Goal: Information Seeking & Learning: Learn about a topic

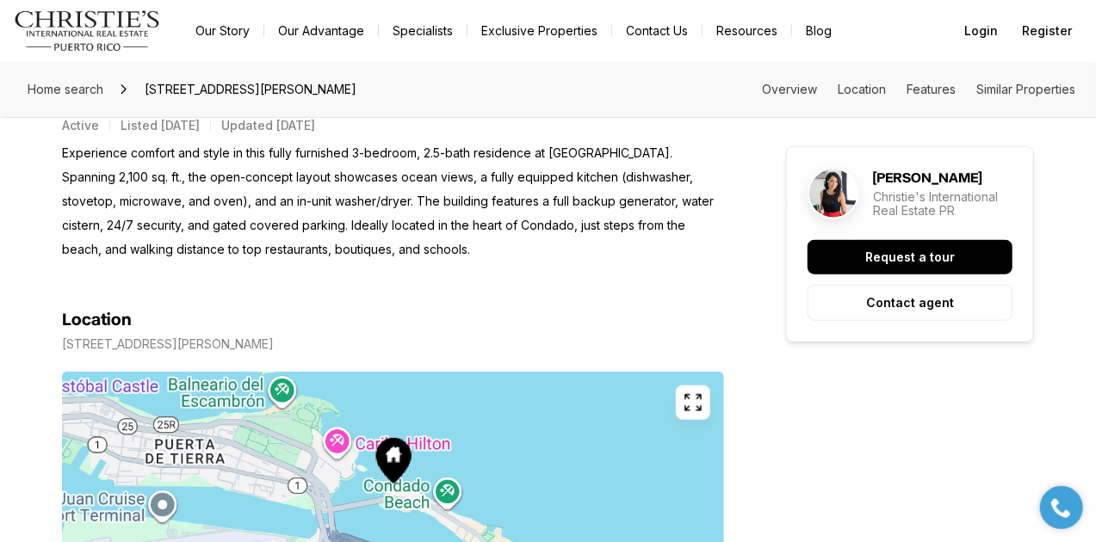
scroll to position [689, 0]
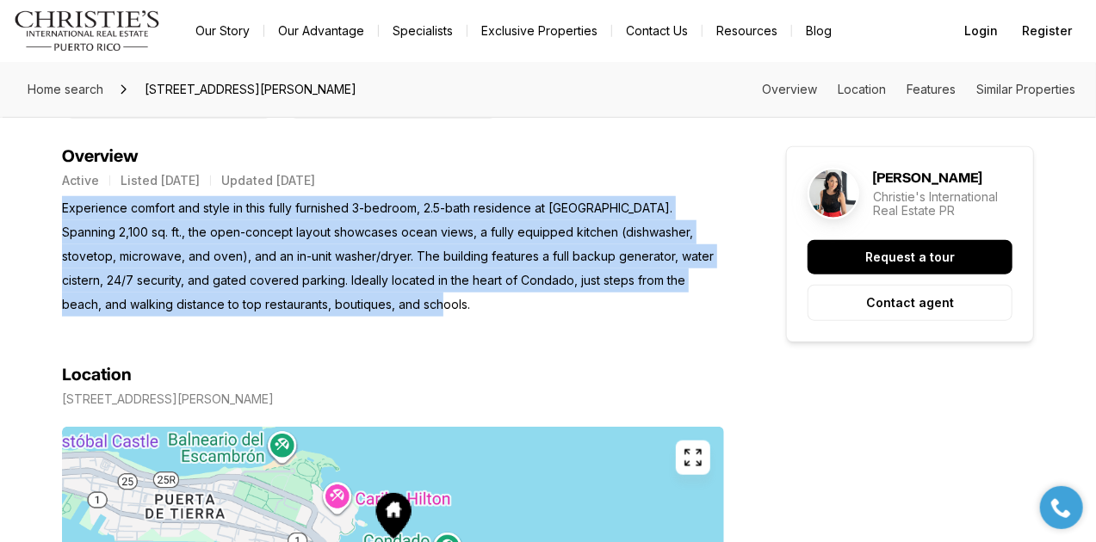
drag, startPoint x: 644, startPoint y: 308, endPoint x: 55, endPoint y: 205, distance: 597.8
copy p "Experience comfort and style in this fully furnished 3-bedroom, 2.5-bath reside…"
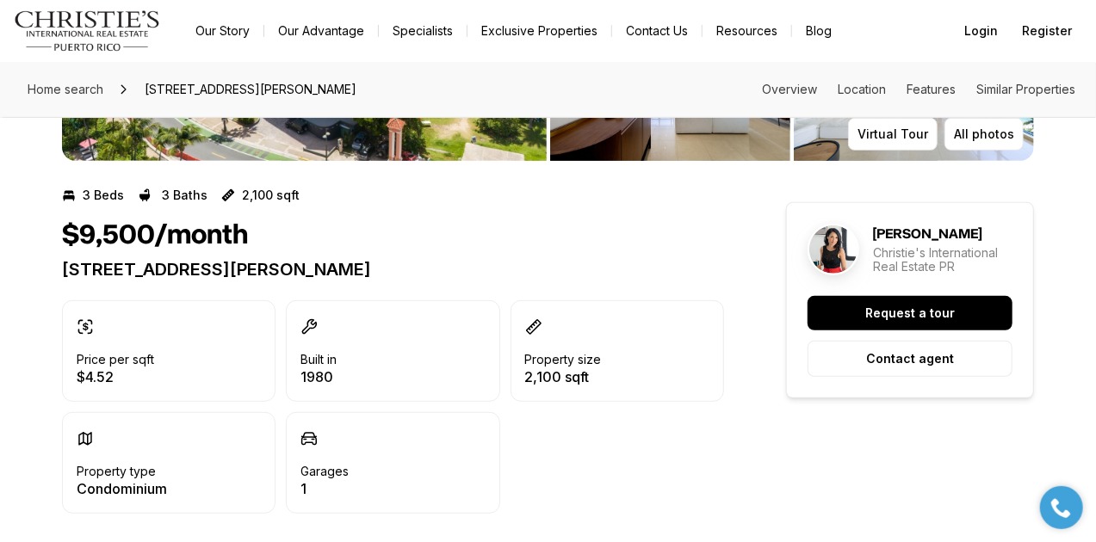
scroll to position [229, 0]
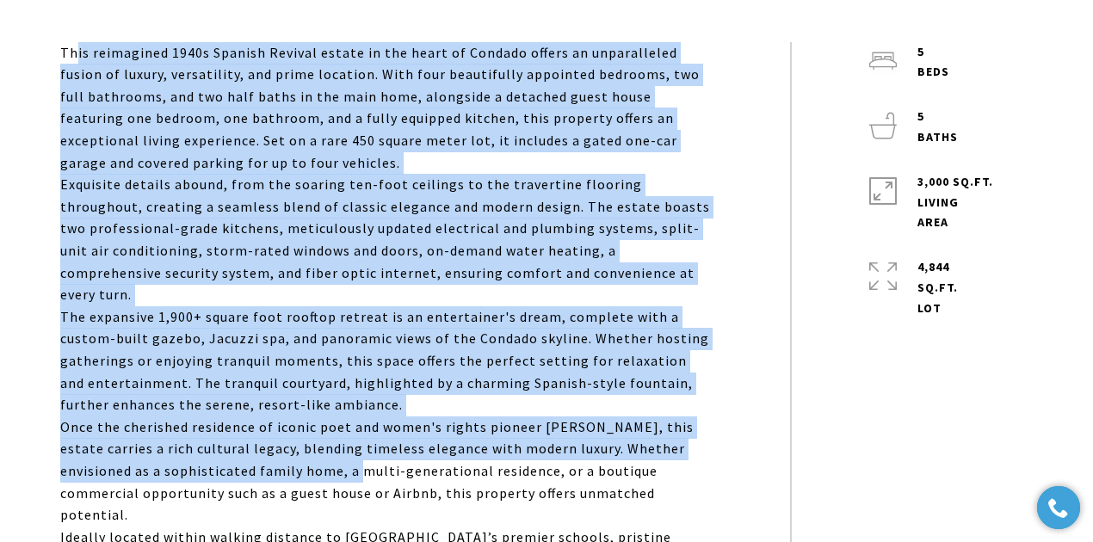
scroll to position [861, 0]
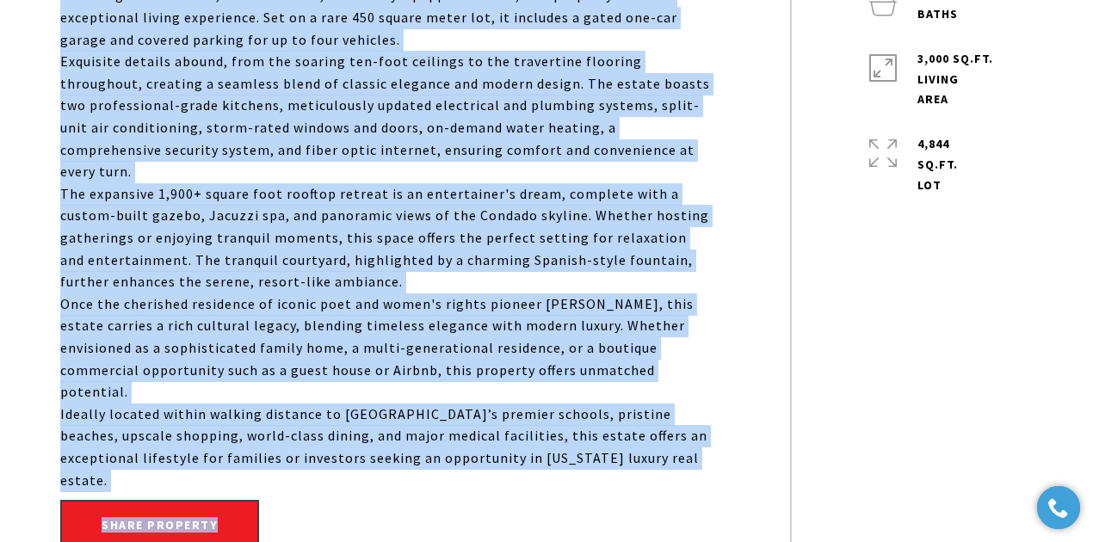
drag, startPoint x: 73, startPoint y: 270, endPoint x: 603, endPoint y: 427, distance: 552.9
click at [603, 427] on div "This reimagined 1940s Spanish Revival estate in the heart of Condado offers an …" at bounding box center [425, 239] width 730 height 640
click at [624, 424] on p "Ideally located within walking distance to San Juan’s premier schools, pristine…" at bounding box center [386, 448] width 653 height 88
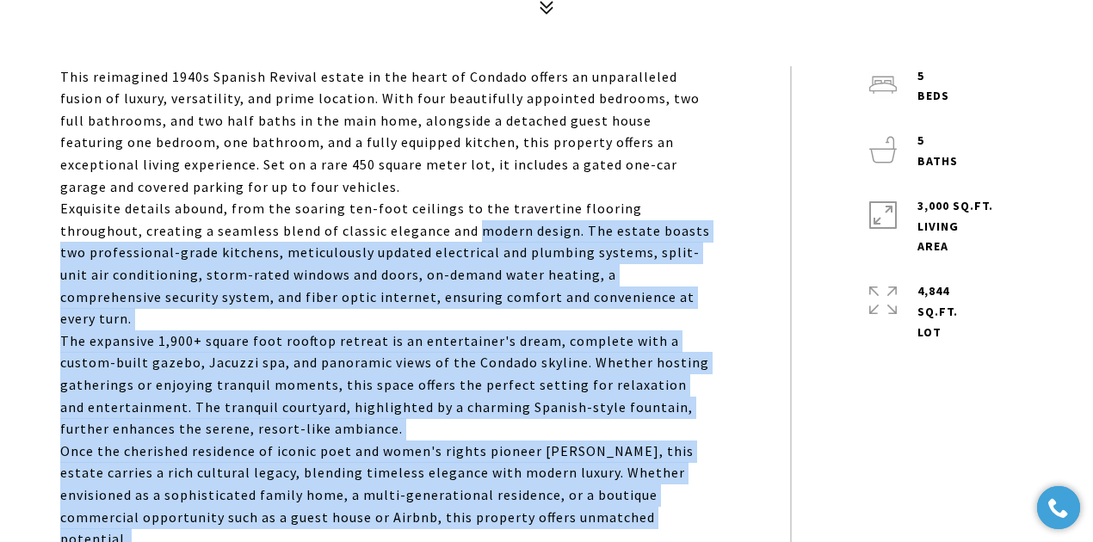
scroll to position [631, 0]
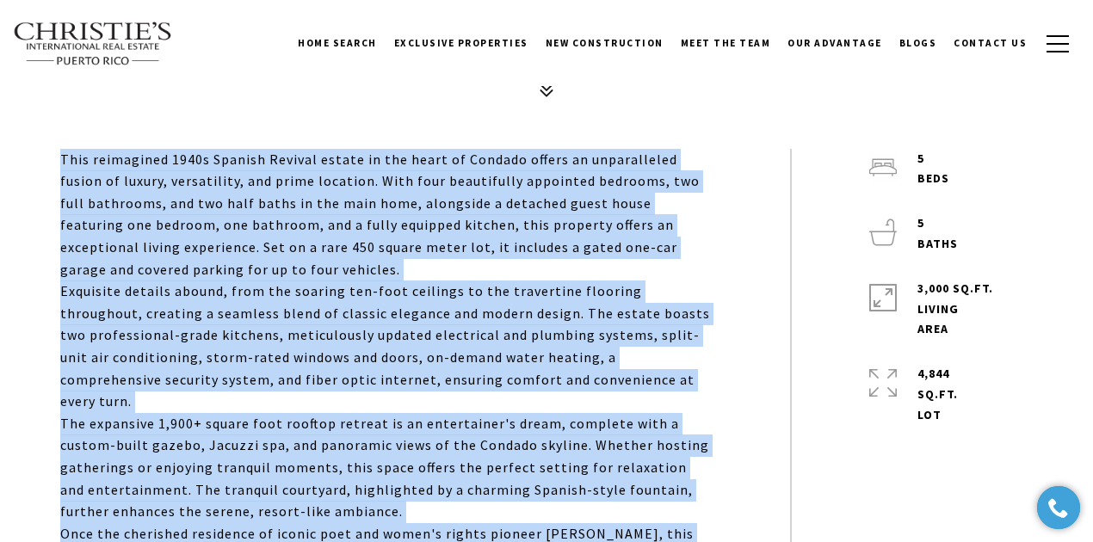
drag, startPoint x: 624, startPoint y: 424, endPoint x: 71, endPoint y: 160, distance: 613.0
click at [71, 160] on div "This reimagined 1940s Spanish Revival estate in the heart of Condado offers an …" at bounding box center [386, 435] width 653 height 572
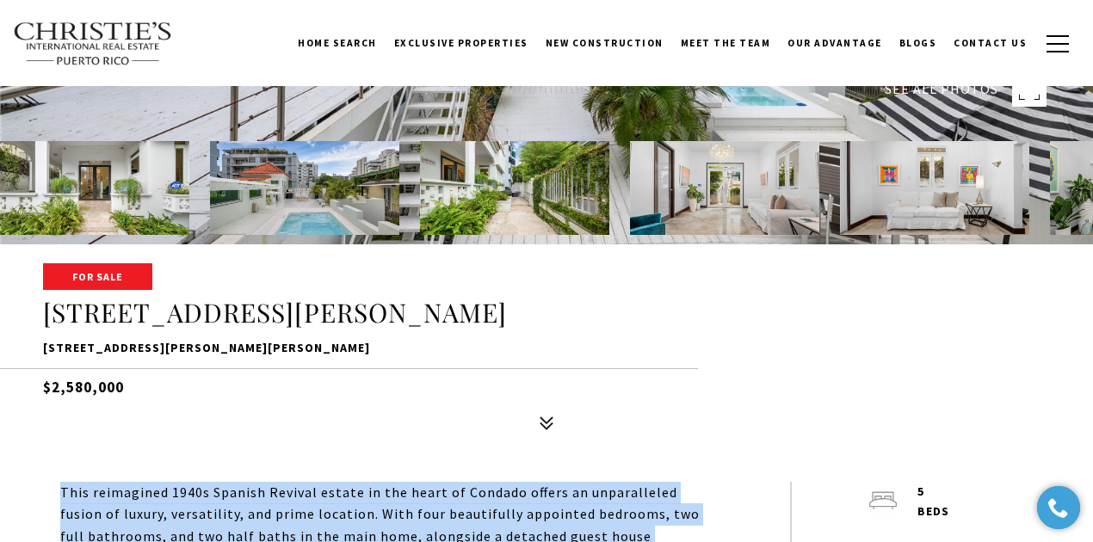
scroll to position [287, 0]
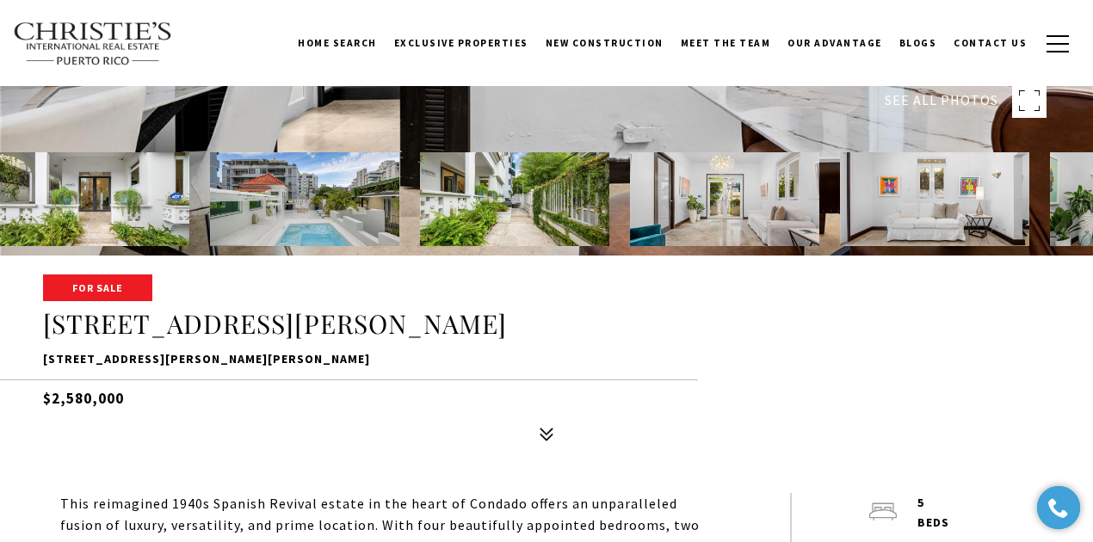
drag, startPoint x: 133, startPoint y: 398, endPoint x: 53, endPoint y: 399, distance: 79.2
click at [53, 399] on h5 "$2,580,000" at bounding box center [546, 395] width 1007 height 30
copy h5 "2,580,000"
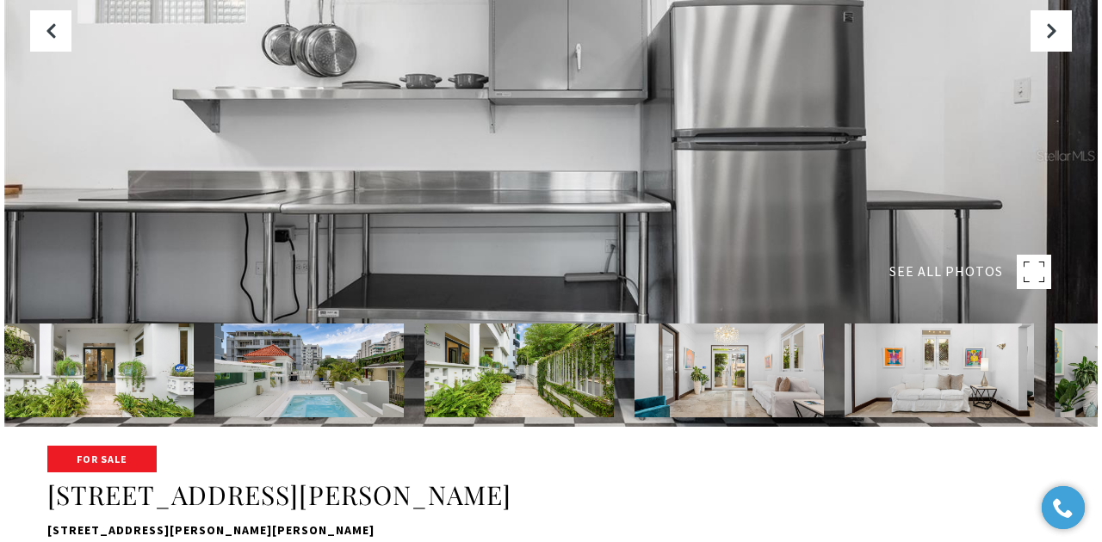
scroll to position [114, 0]
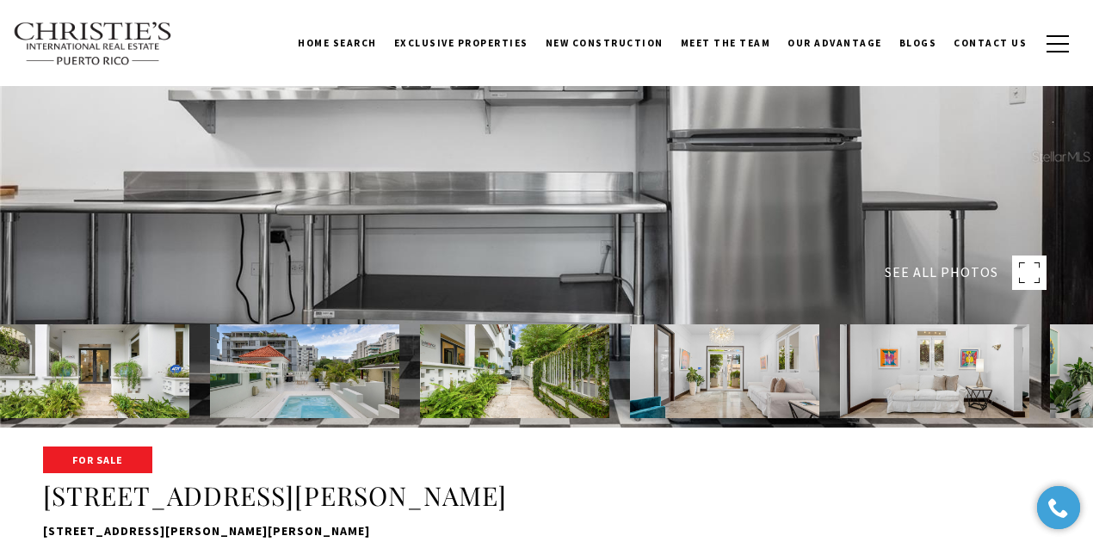
click at [1027, 258] on rect at bounding box center [1029, 273] width 34 height 34
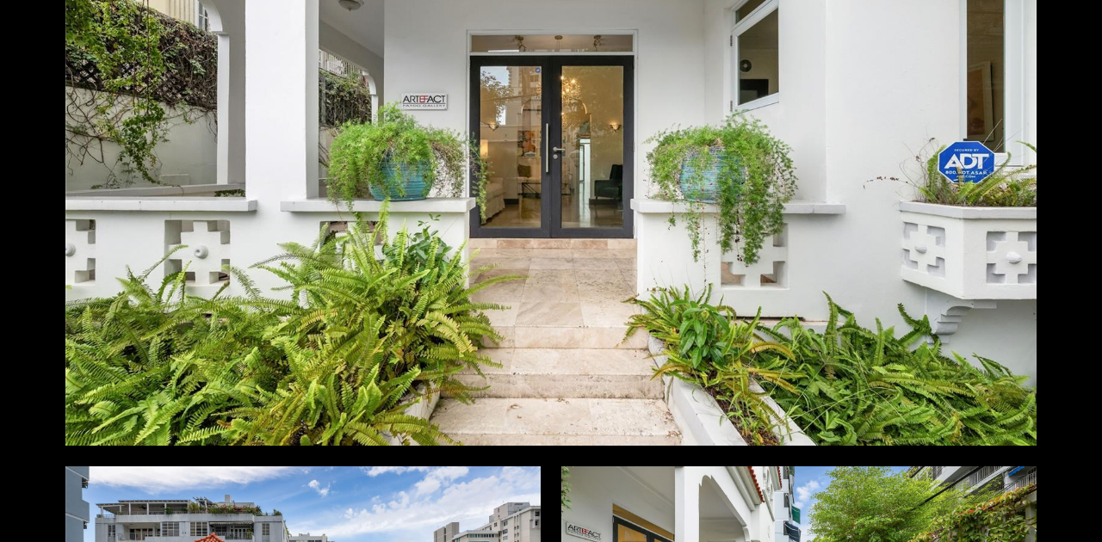
scroll to position [172, 0]
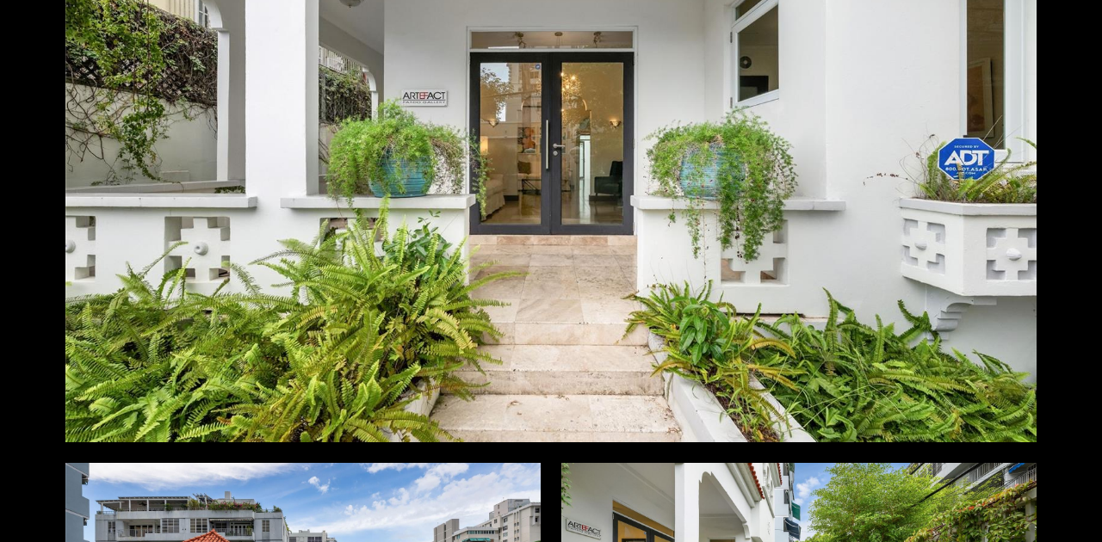
click at [541, 343] on div at bounding box center [550, 170] width 971 height 544
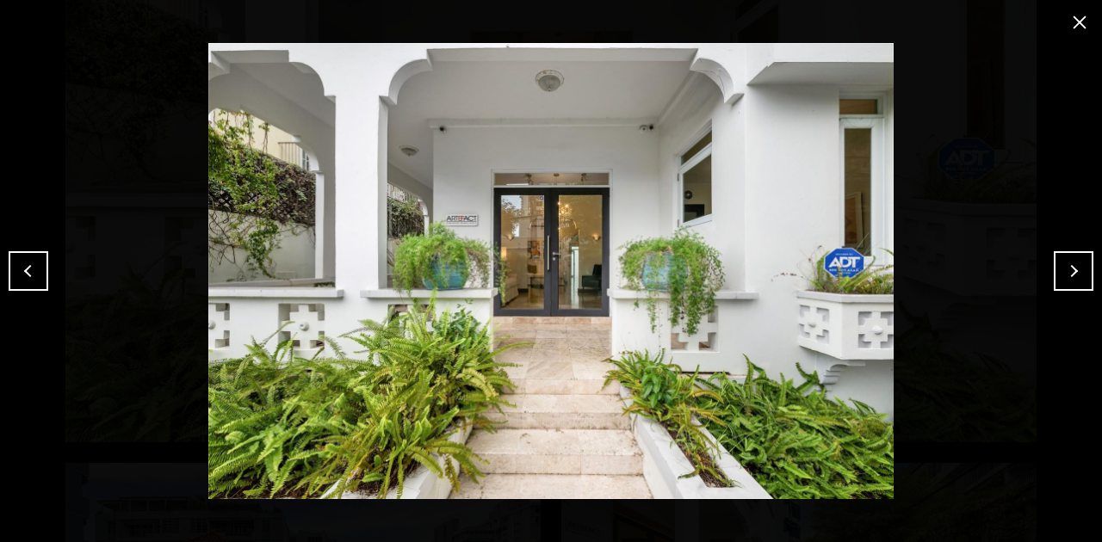
click at [1077, 275] on button "Next" at bounding box center [1074, 271] width 40 height 40
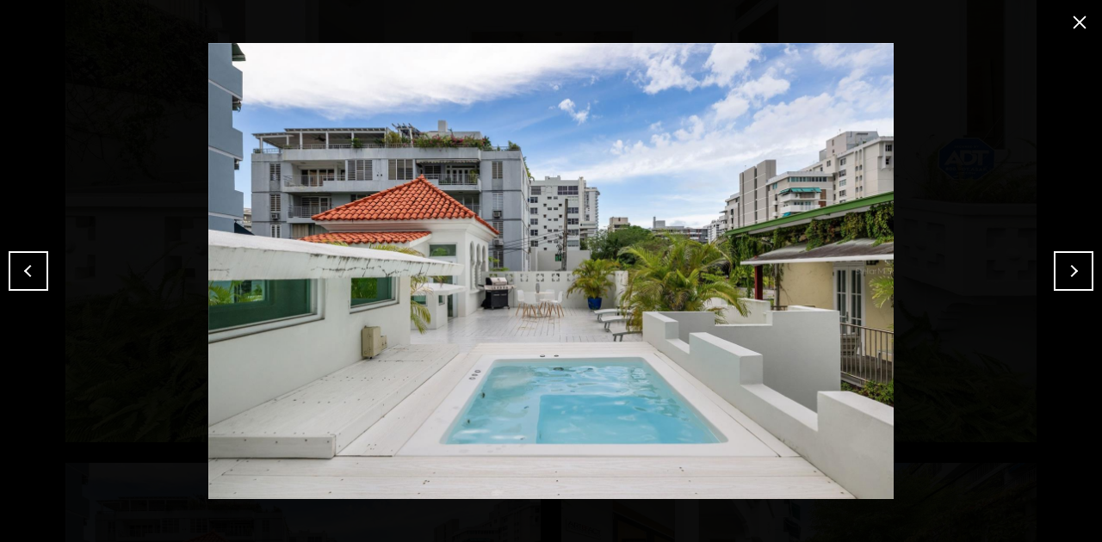
click at [39, 266] on button "Previous" at bounding box center [29, 271] width 40 height 40
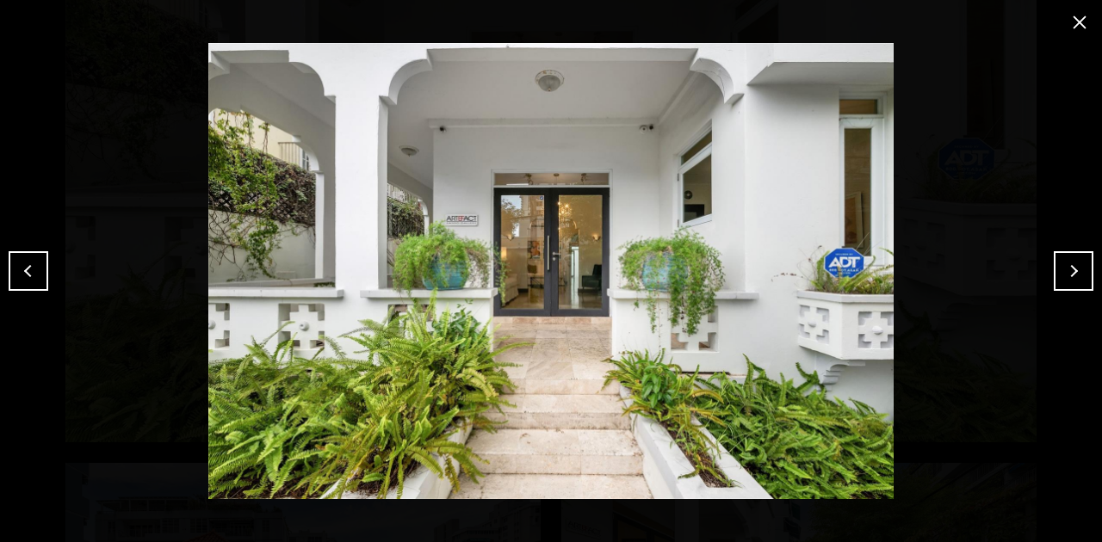
click at [39, 265] on button "Previous" at bounding box center [29, 271] width 40 height 40
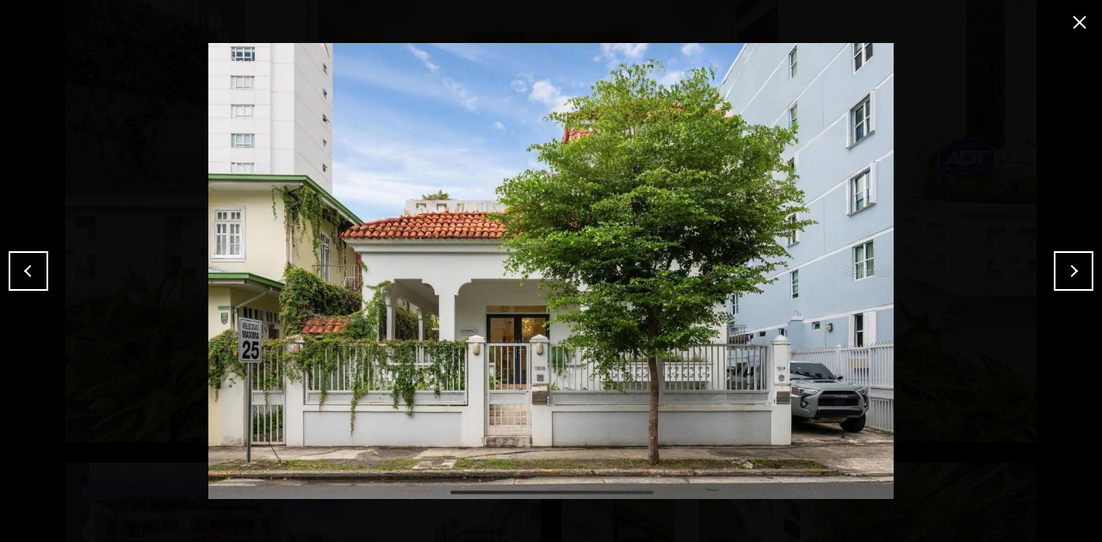
click at [1072, 19] on button "close modal" at bounding box center [1080, 23] width 28 height 28
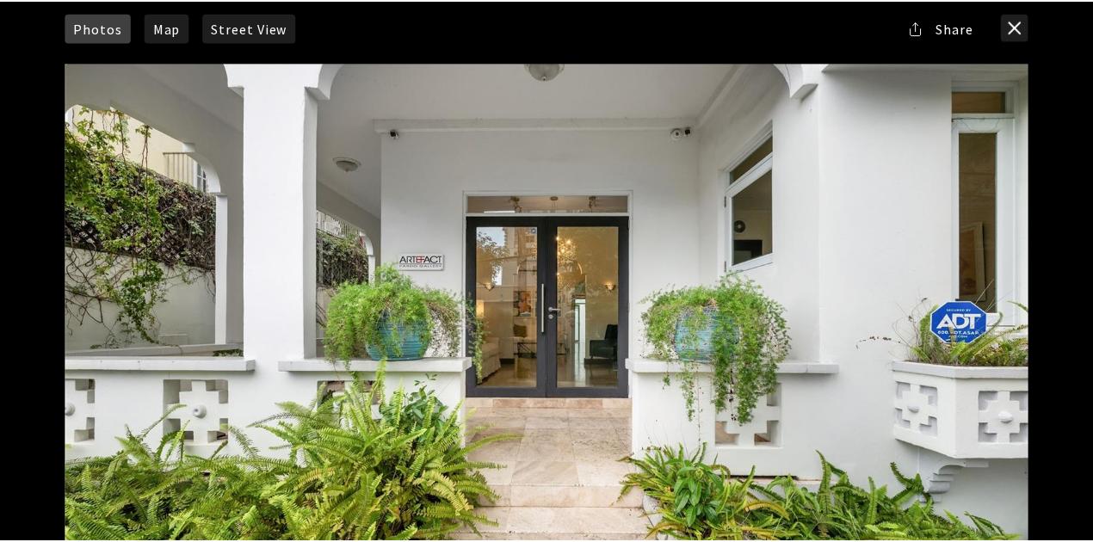
scroll to position [0, 0]
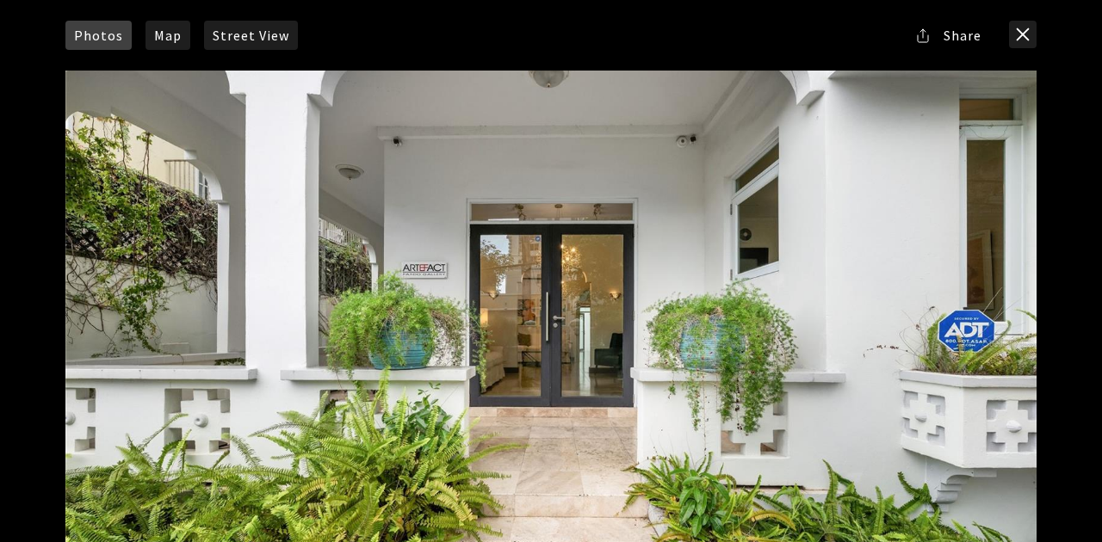
click at [540, 293] on div at bounding box center [550, 343] width 971 height 544
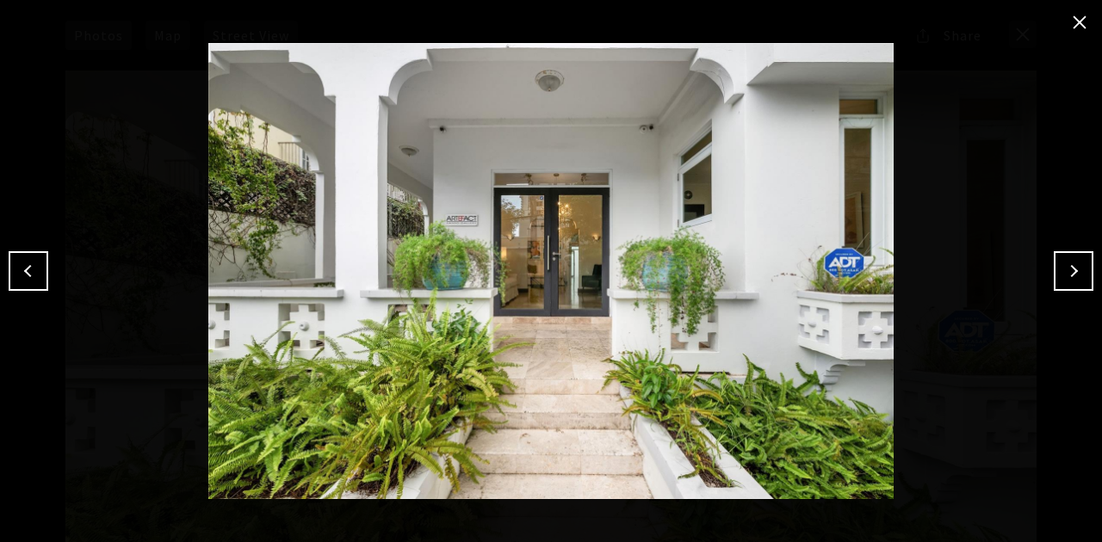
click at [1067, 258] on button "Next" at bounding box center [1074, 271] width 40 height 40
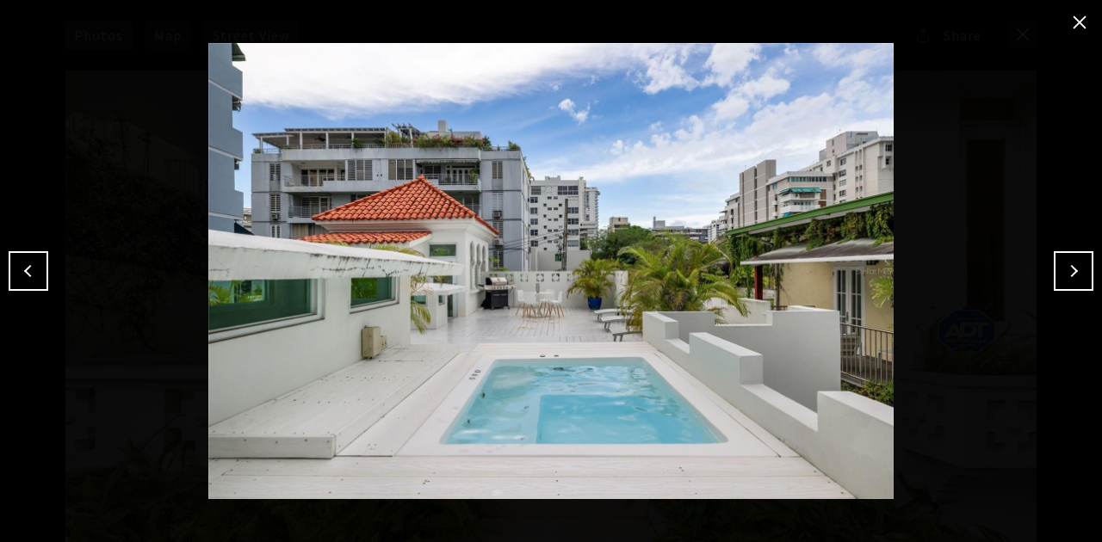
click at [1081, 271] on button "Next" at bounding box center [1074, 271] width 40 height 40
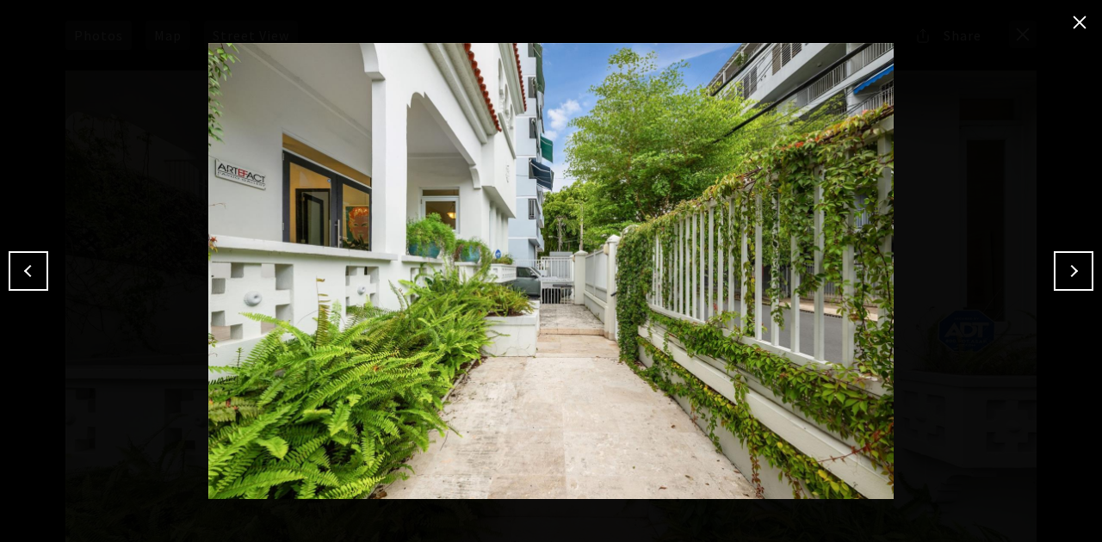
click at [1072, 270] on button "Next" at bounding box center [1074, 271] width 40 height 40
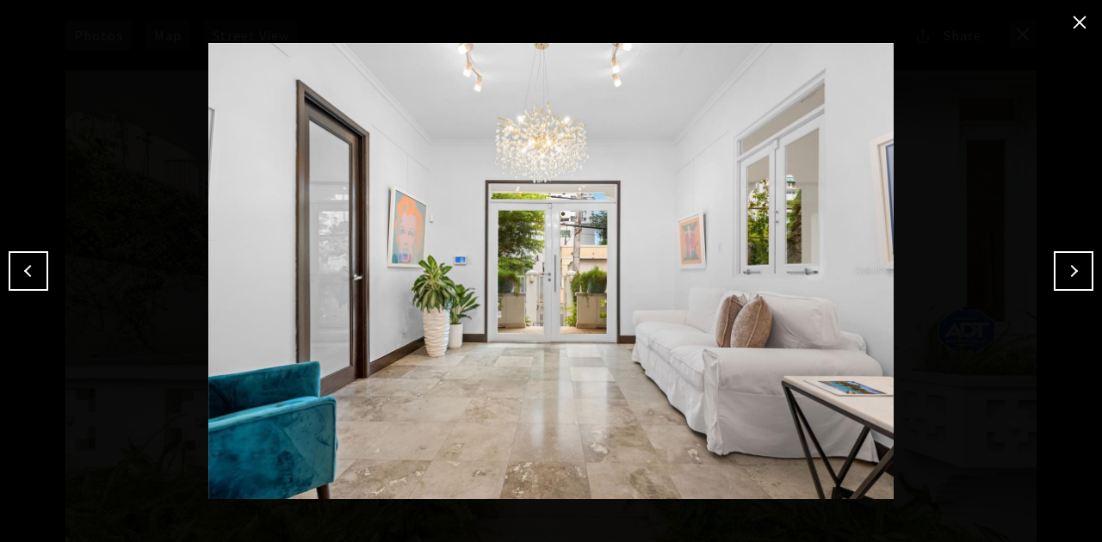
click at [1089, 529] on div at bounding box center [1089, 529] width 0 height 0
click at [1079, 273] on button "Next" at bounding box center [1074, 271] width 40 height 40
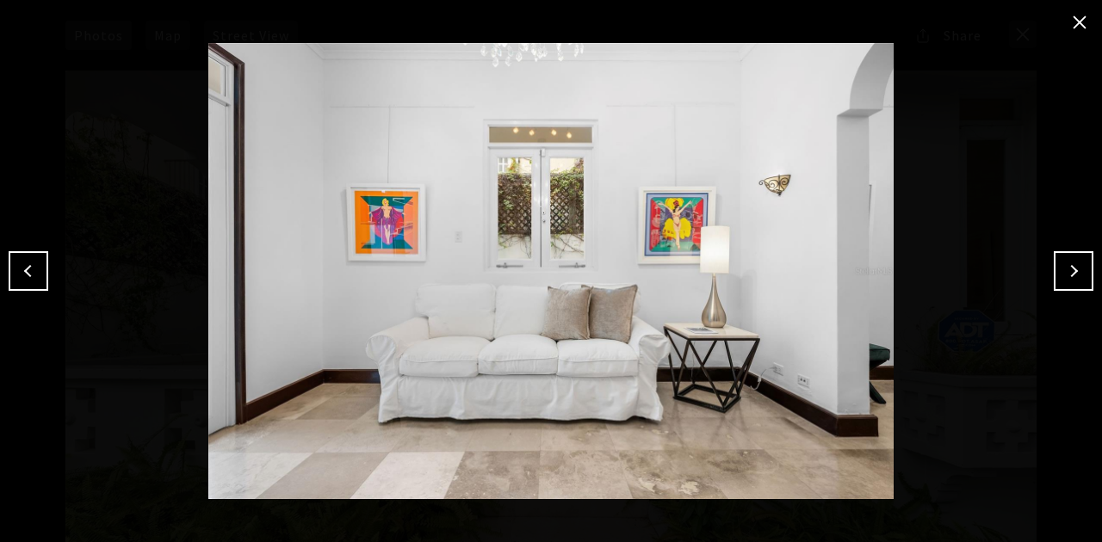
click at [1077, 267] on button "Next" at bounding box center [1074, 271] width 40 height 40
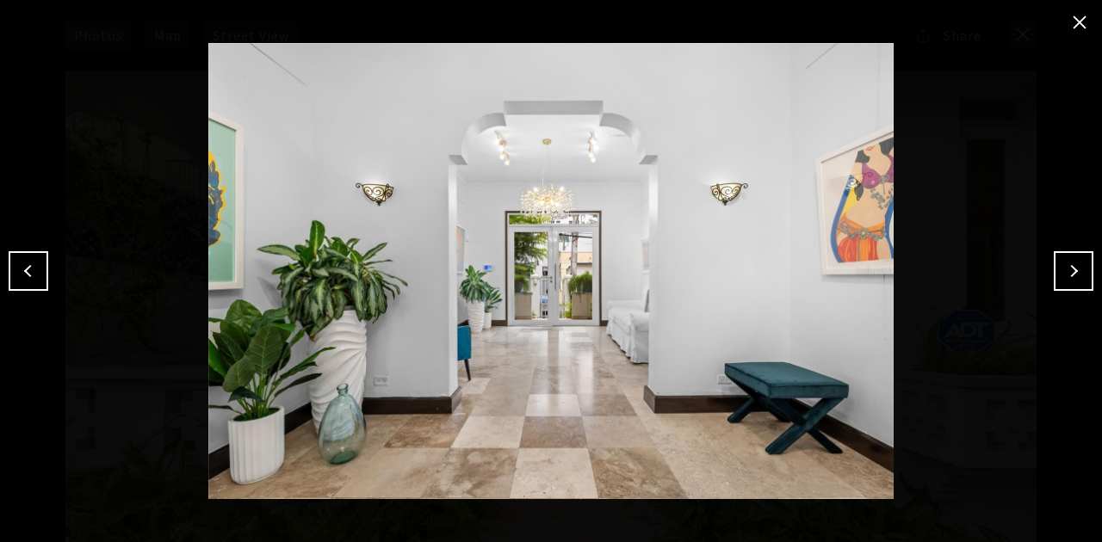
click at [1072, 265] on button "Next" at bounding box center [1074, 271] width 40 height 40
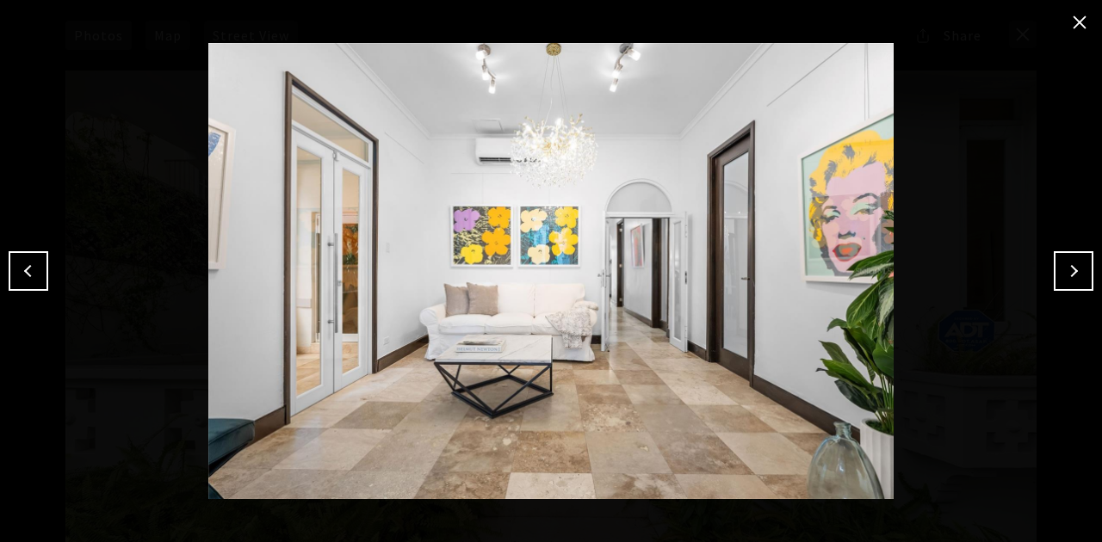
click at [1061, 277] on button "Next" at bounding box center [1074, 271] width 40 height 40
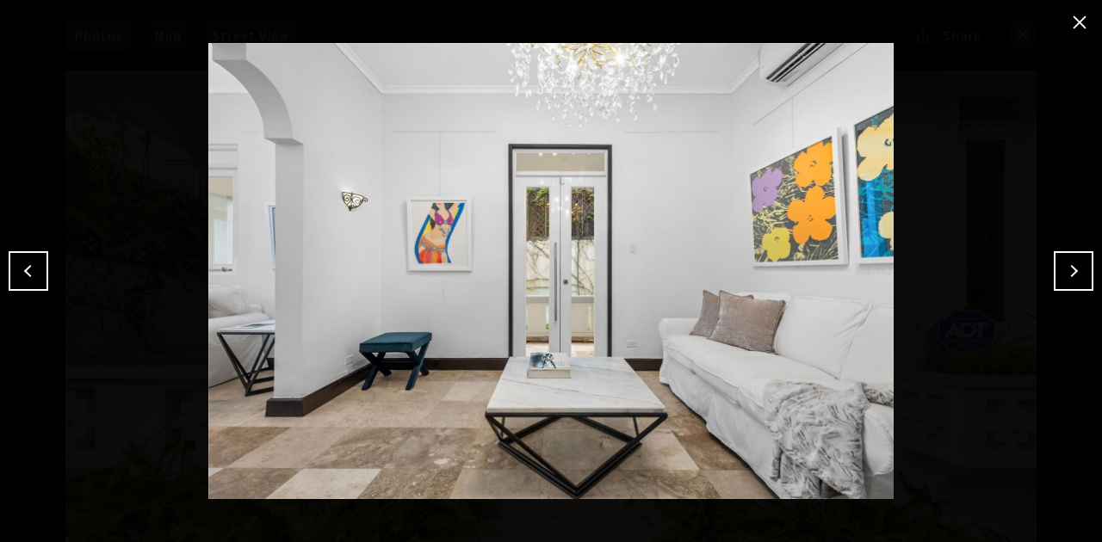
click at [1073, 269] on button "Next" at bounding box center [1074, 271] width 40 height 40
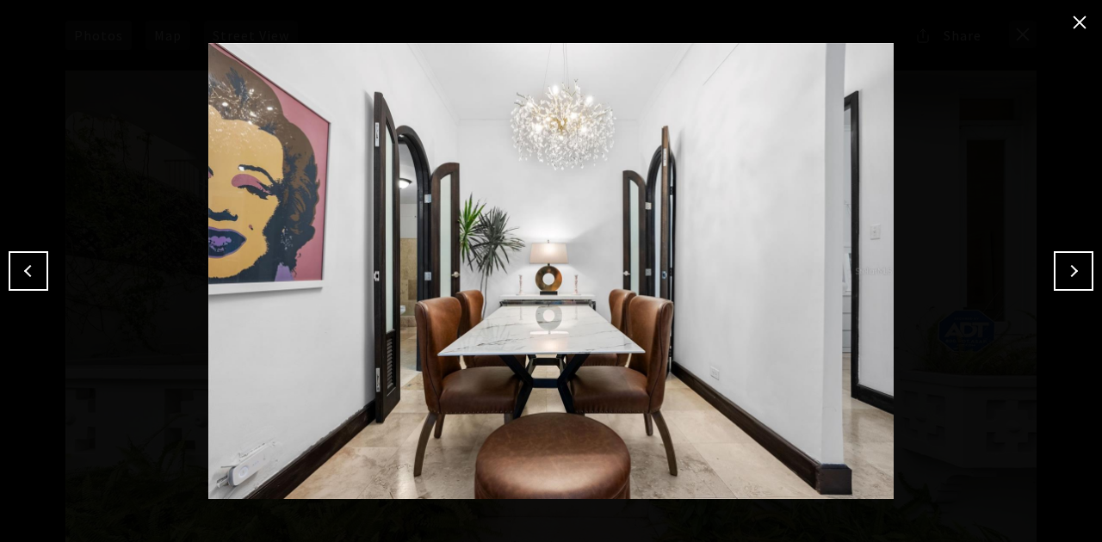
click at [1074, 265] on button "Next" at bounding box center [1074, 271] width 40 height 40
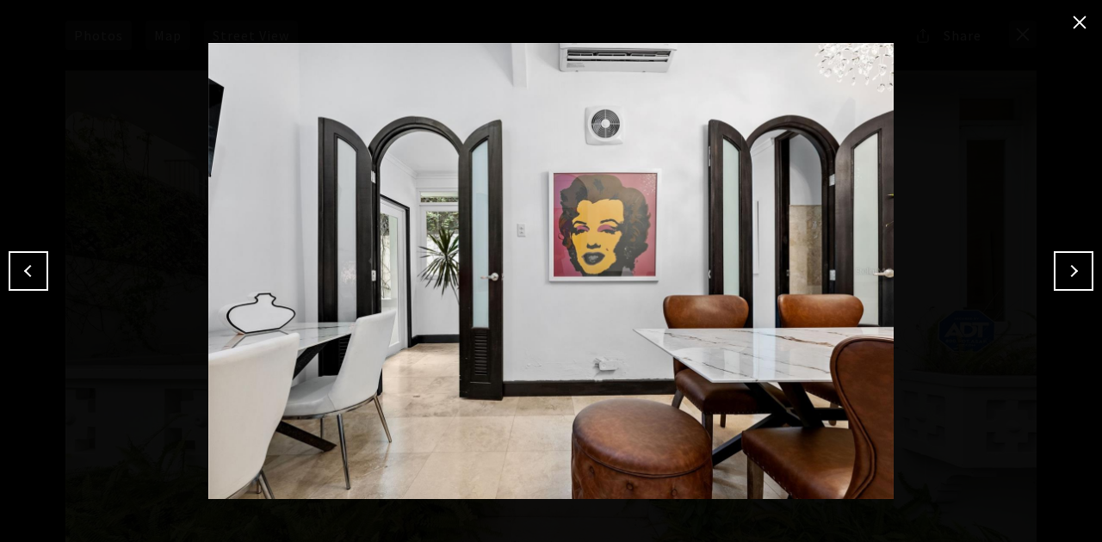
click at [1067, 284] on button "Next" at bounding box center [1074, 271] width 40 height 40
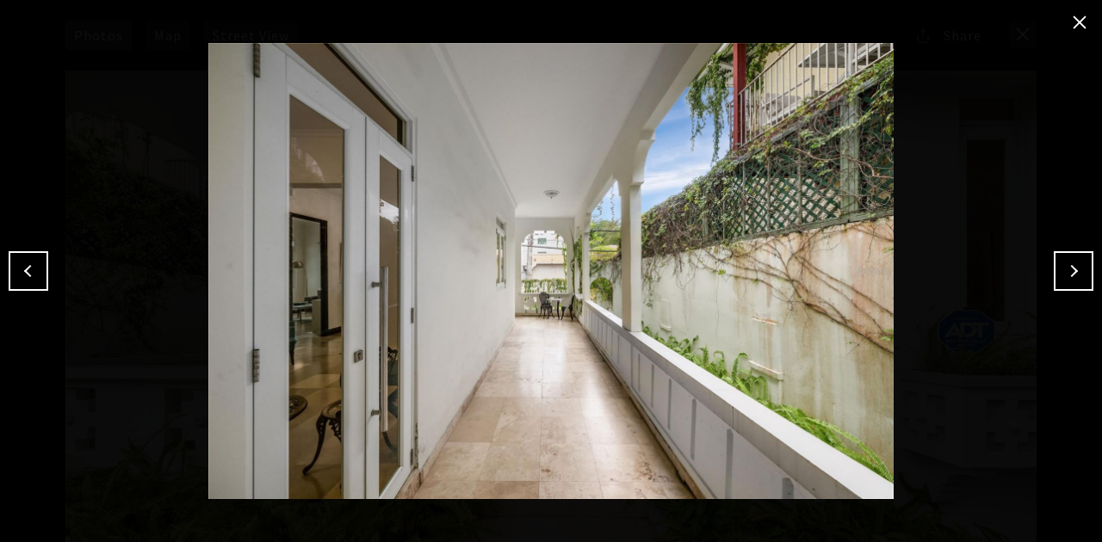
click at [1064, 263] on button "Next" at bounding box center [1074, 271] width 40 height 40
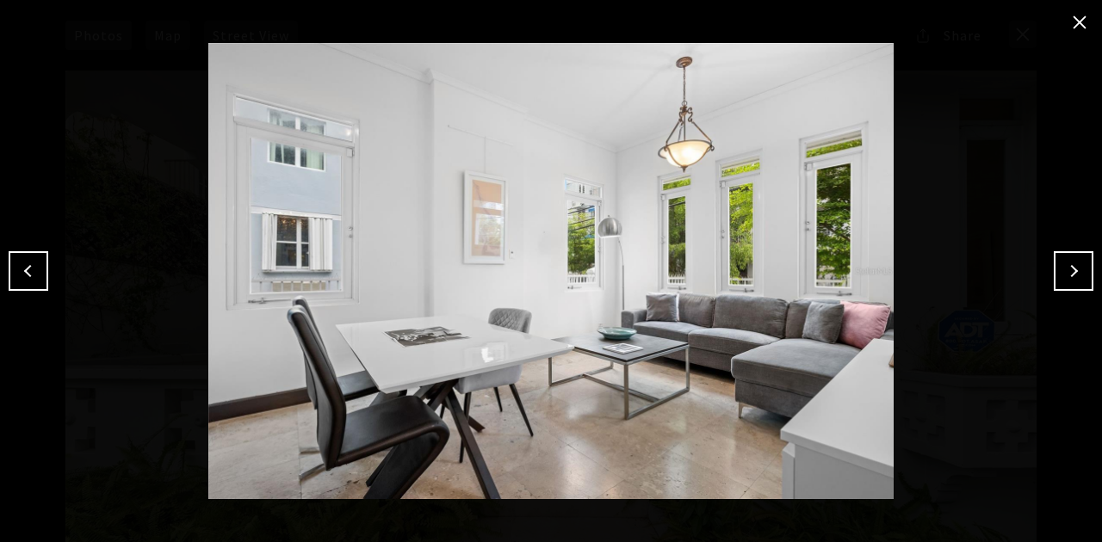
click at [1057, 265] on button "Next" at bounding box center [1074, 271] width 40 height 40
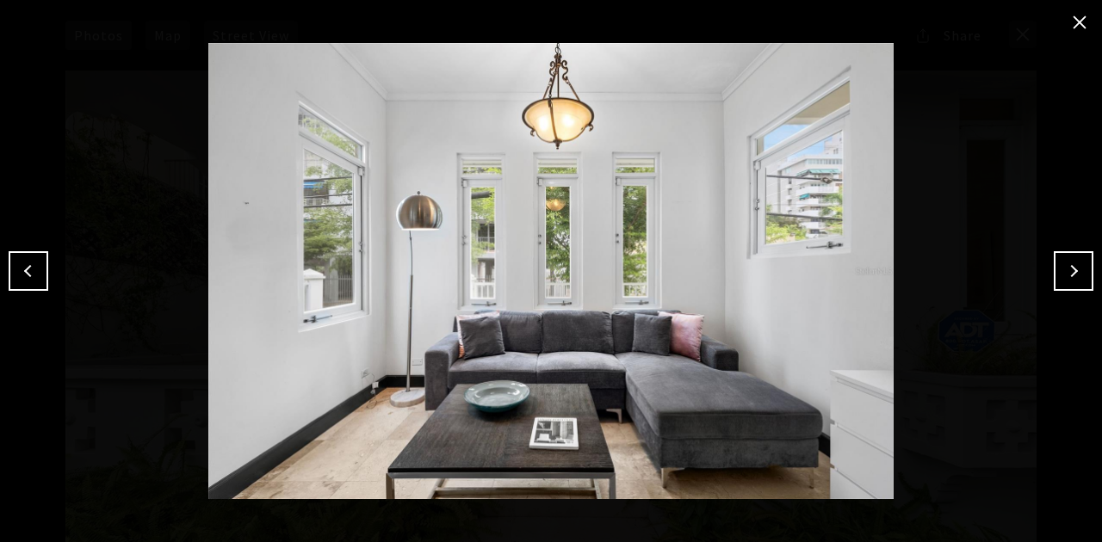
click at [1067, 247] on div at bounding box center [551, 271] width 1102 height 542
click at [1073, 263] on button "Next" at bounding box center [1074, 271] width 40 height 40
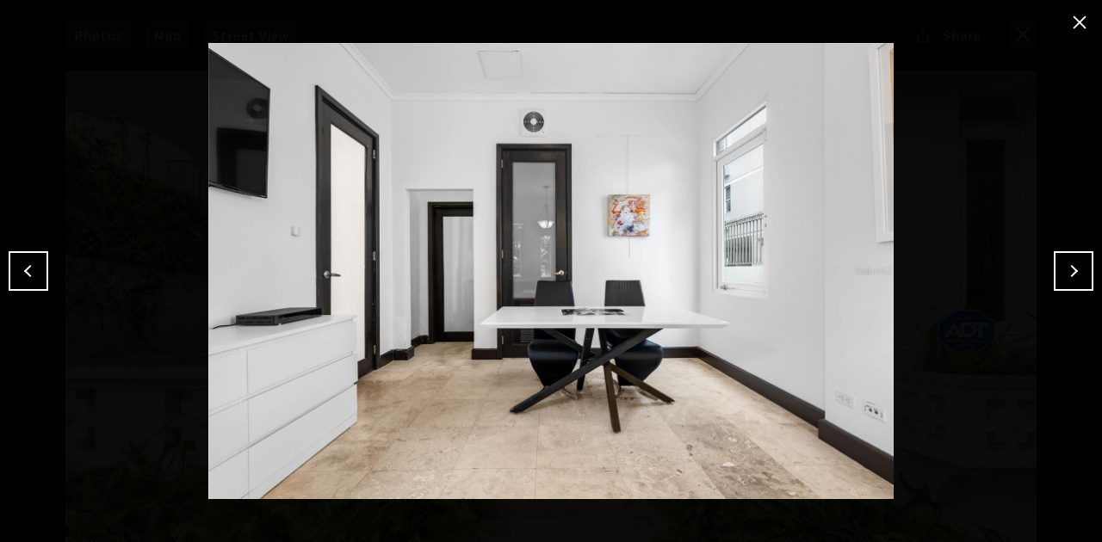
click at [1081, 279] on button "Next" at bounding box center [1074, 271] width 40 height 40
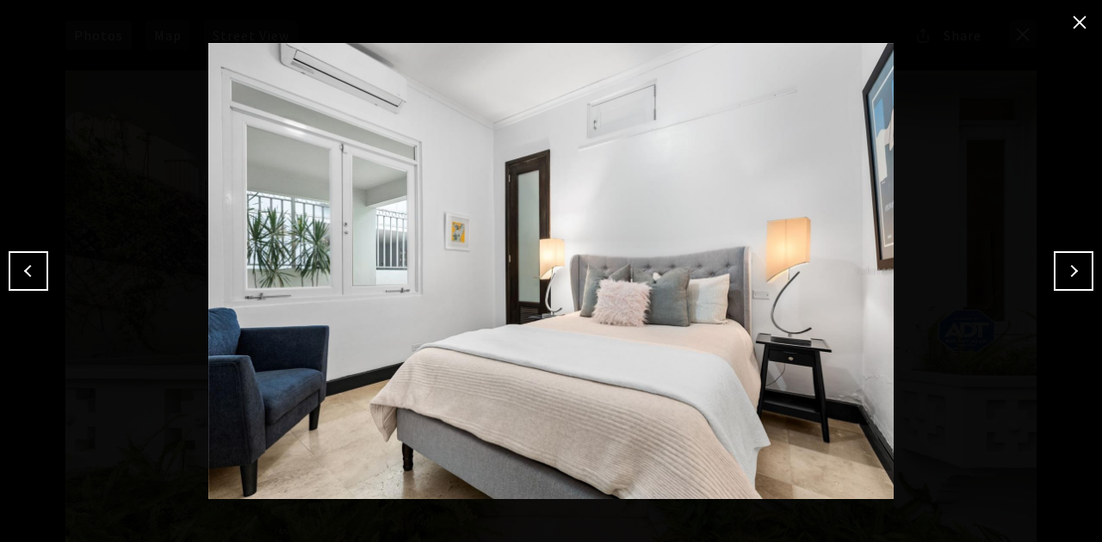
click at [1067, 284] on button "Next" at bounding box center [1074, 271] width 40 height 40
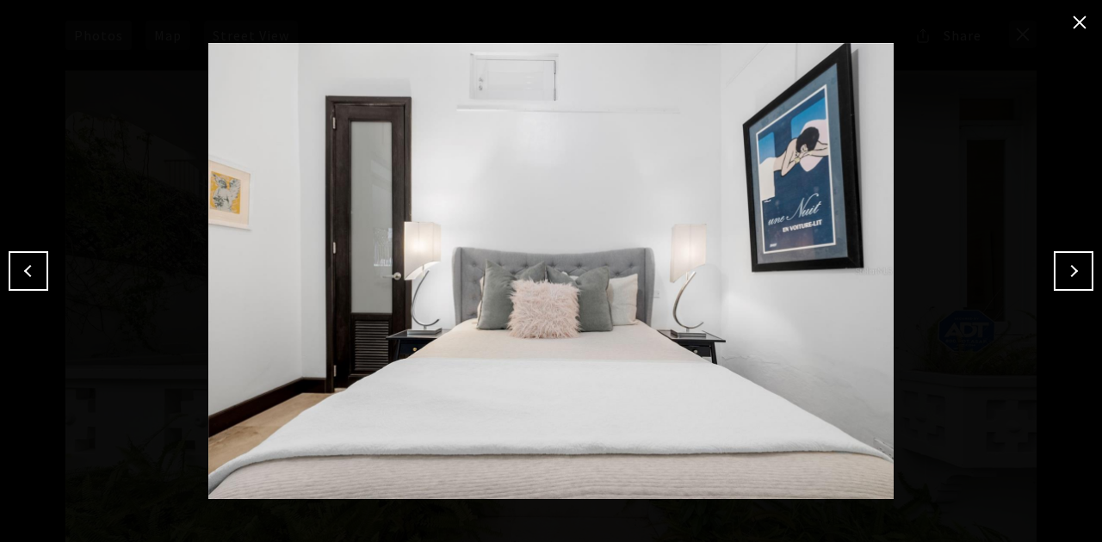
click at [1086, 272] on button "Next" at bounding box center [1074, 271] width 40 height 40
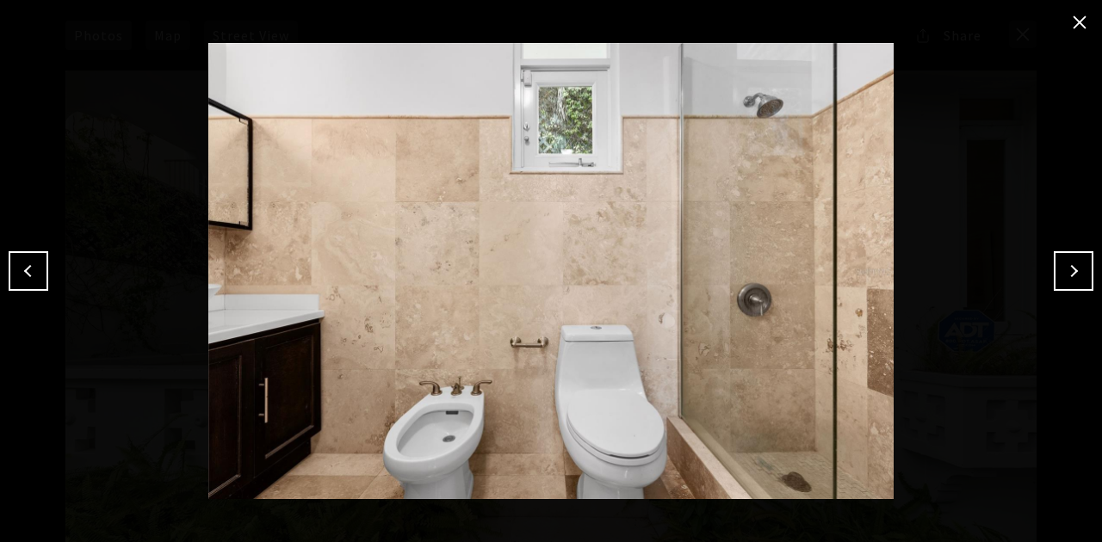
drag, startPoint x: 1057, startPoint y: 270, endPoint x: 539, endPoint y: 162, distance: 529.5
click at [1057, 270] on button "Next" at bounding box center [1074, 271] width 40 height 40
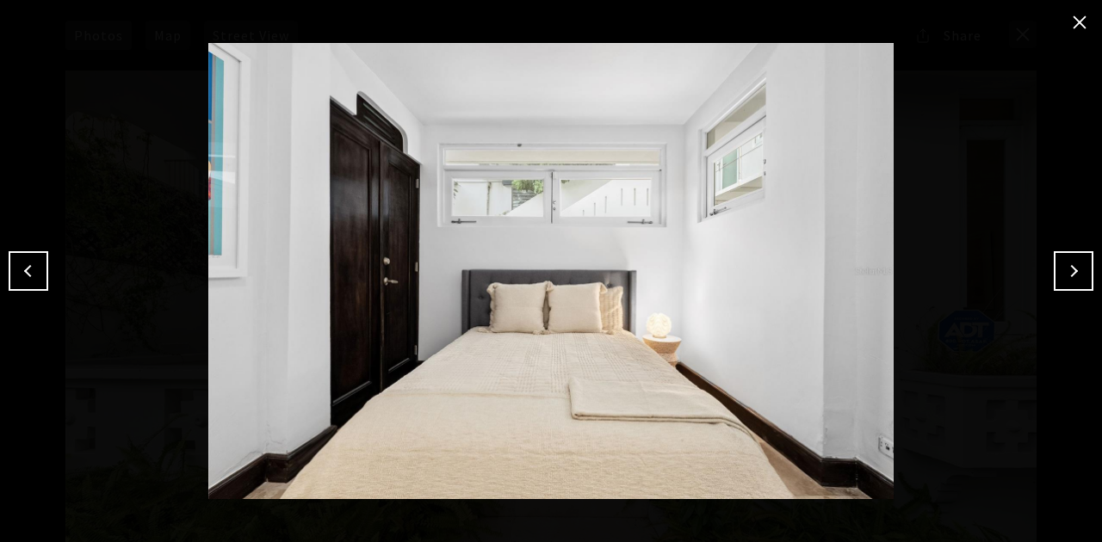
click at [1077, 269] on button "Next" at bounding box center [1074, 271] width 40 height 40
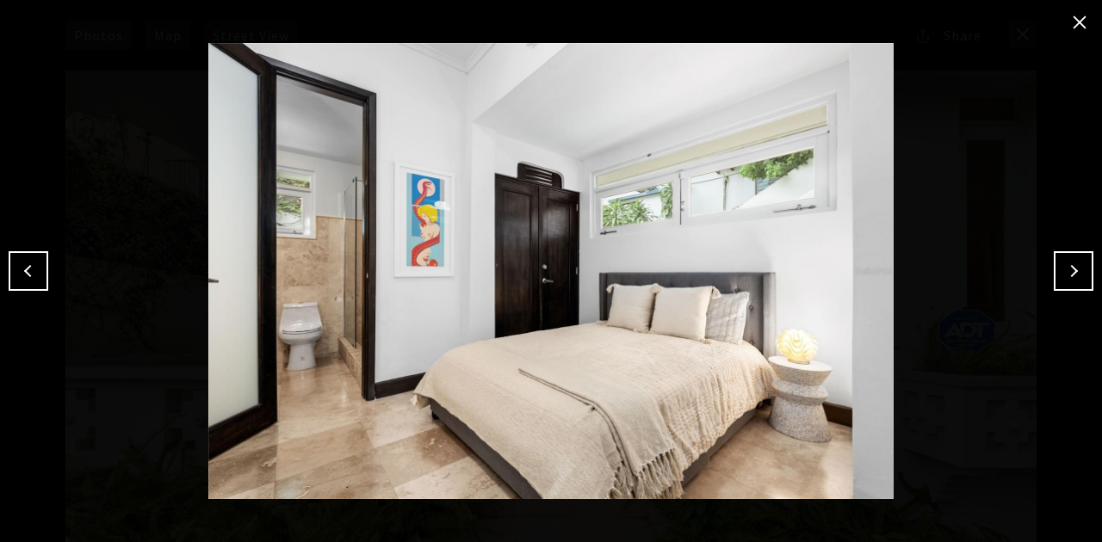
click at [1065, 263] on button "Next" at bounding box center [1074, 271] width 40 height 40
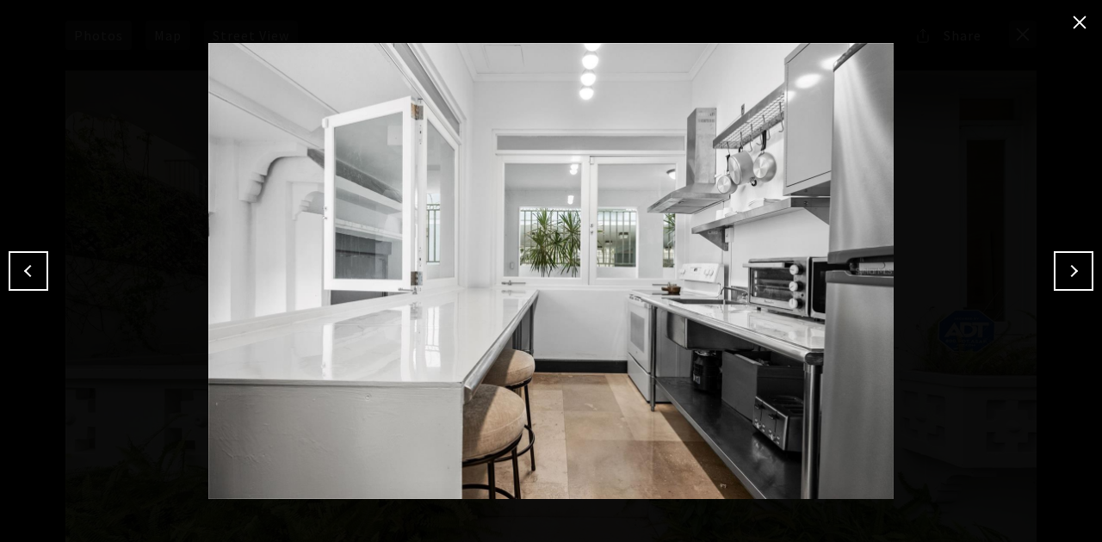
click at [1057, 259] on button "Next" at bounding box center [1074, 271] width 40 height 40
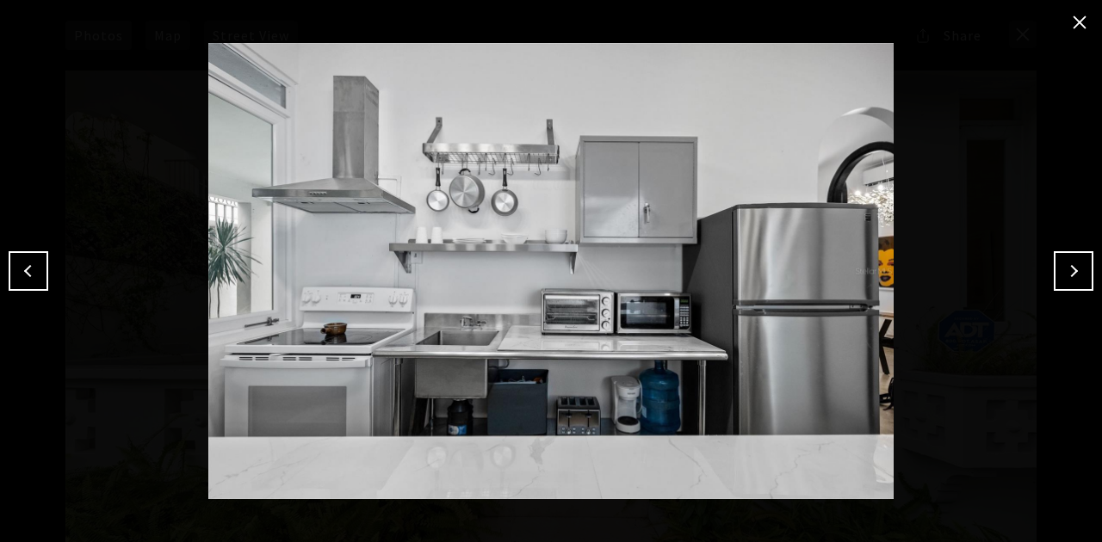
click at [1088, 260] on button "Next" at bounding box center [1074, 271] width 40 height 40
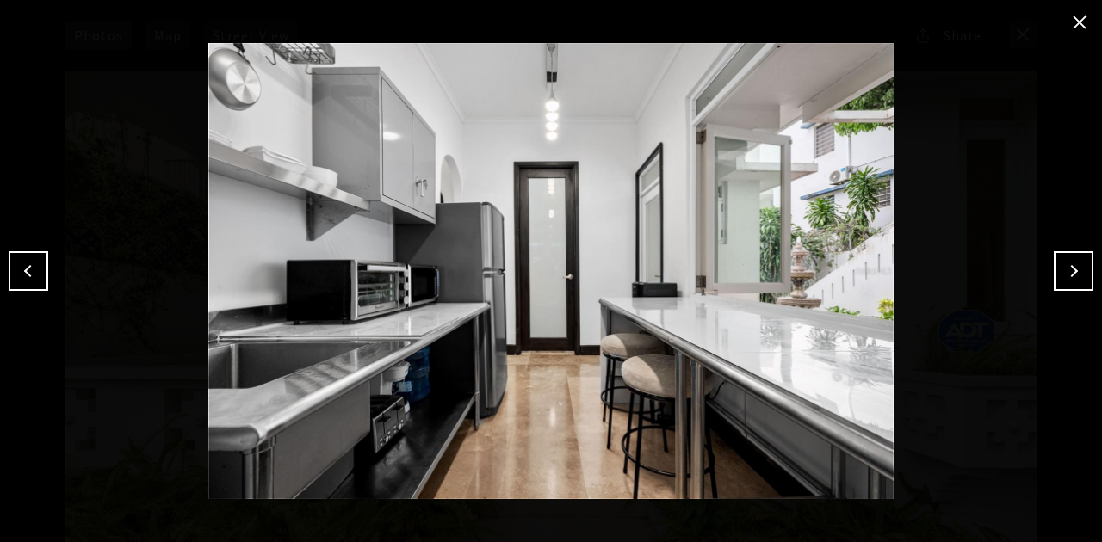
click at [1086, 267] on button "Next" at bounding box center [1074, 271] width 40 height 40
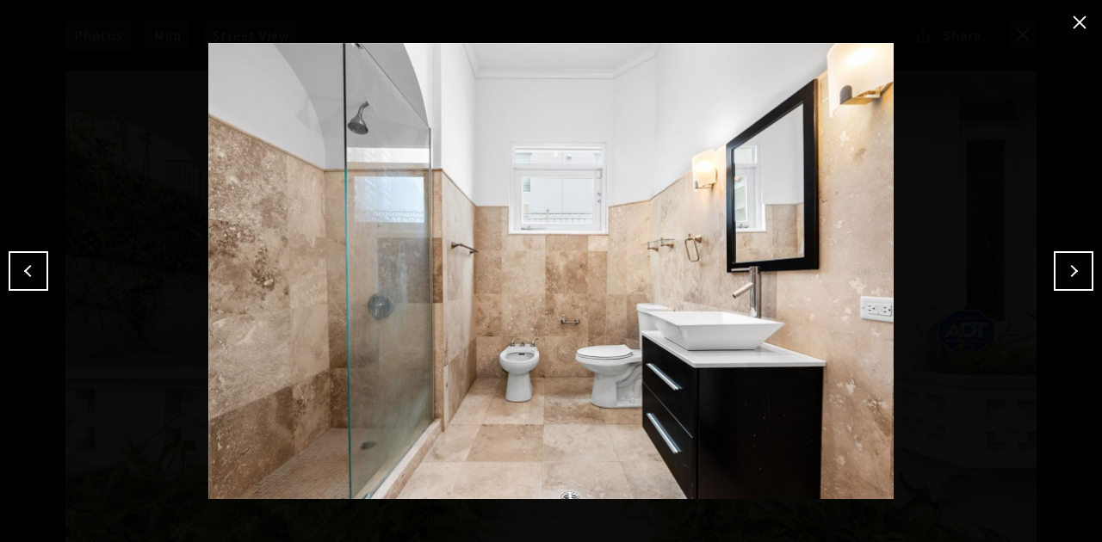
click at [1067, 282] on button "Next" at bounding box center [1074, 271] width 40 height 40
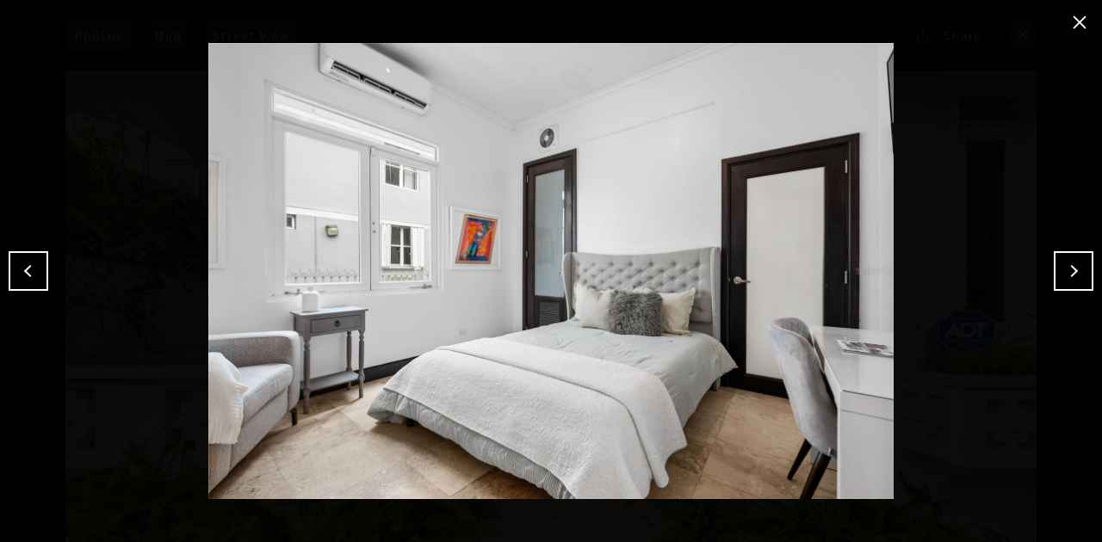
click at [1066, 272] on button "Next" at bounding box center [1074, 271] width 40 height 40
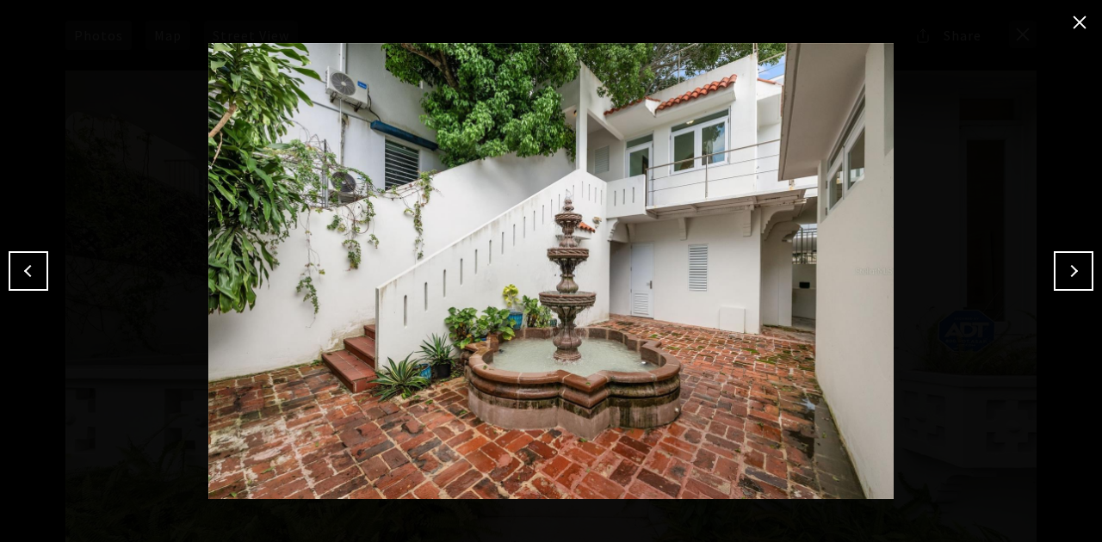
click at [1085, 273] on button "Next" at bounding box center [1074, 271] width 40 height 40
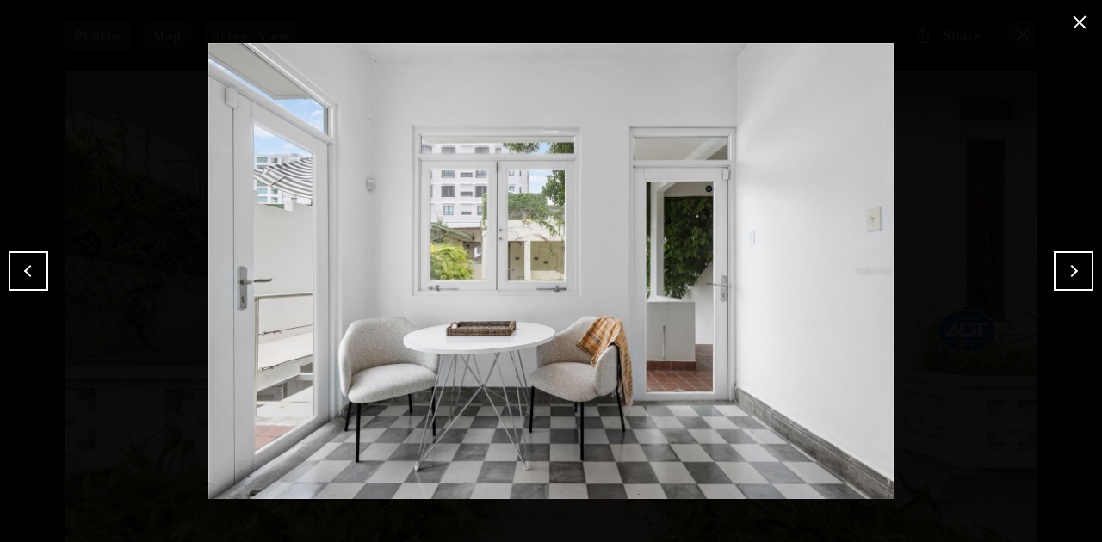
click at [1071, 284] on button "Next" at bounding box center [1074, 271] width 40 height 40
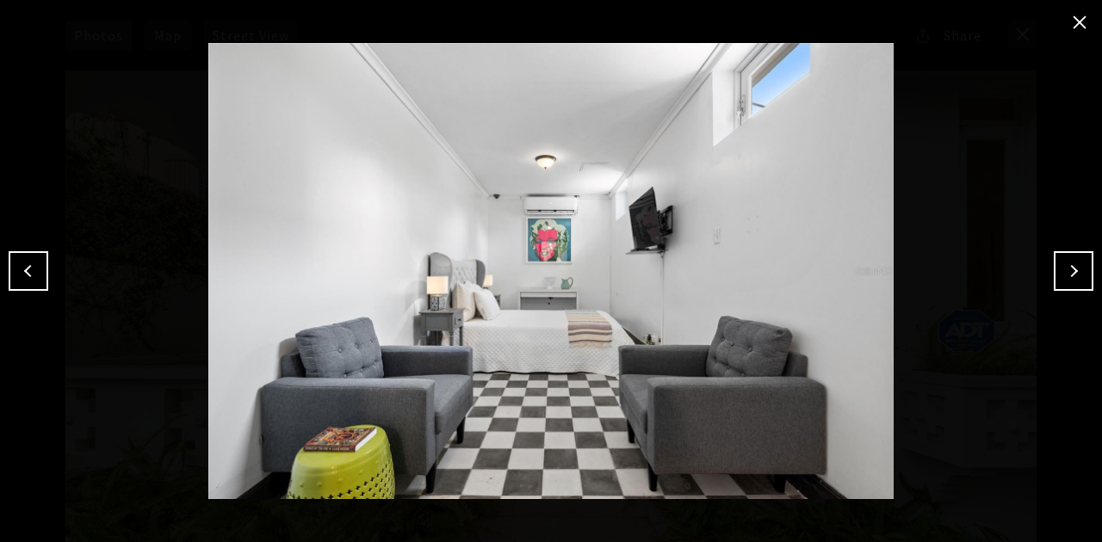
click at [1080, 262] on button "Next" at bounding box center [1074, 271] width 40 height 40
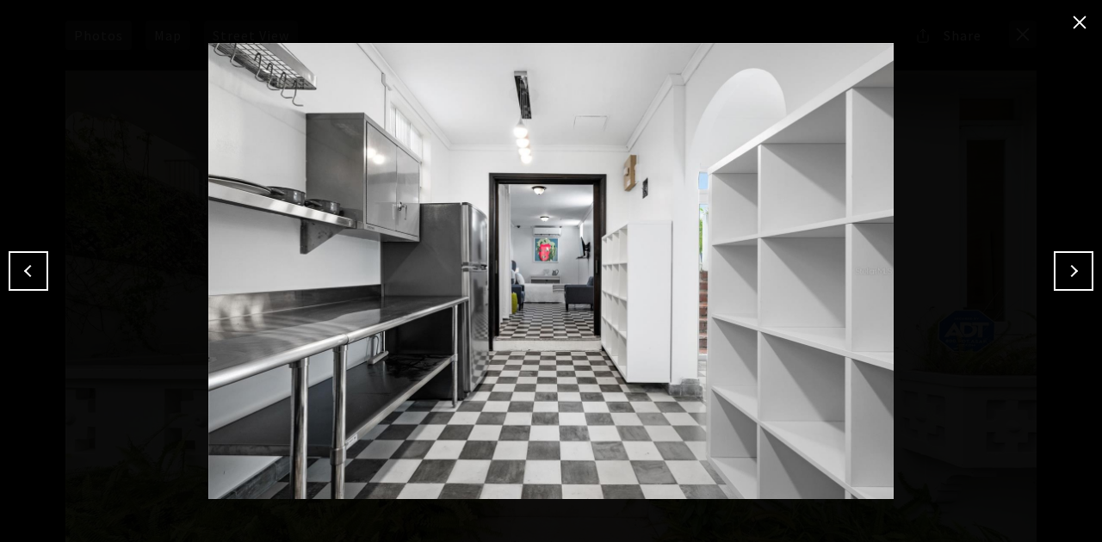
click at [1067, 266] on button "Next" at bounding box center [1074, 271] width 40 height 40
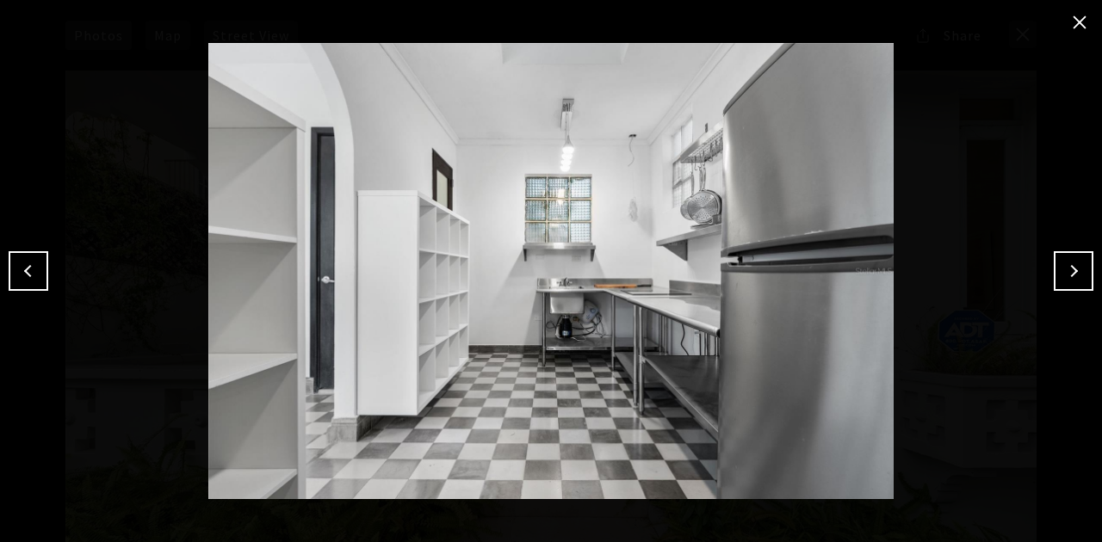
click at [1068, 279] on button "Next" at bounding box center [1074, 271] width 40 height 40
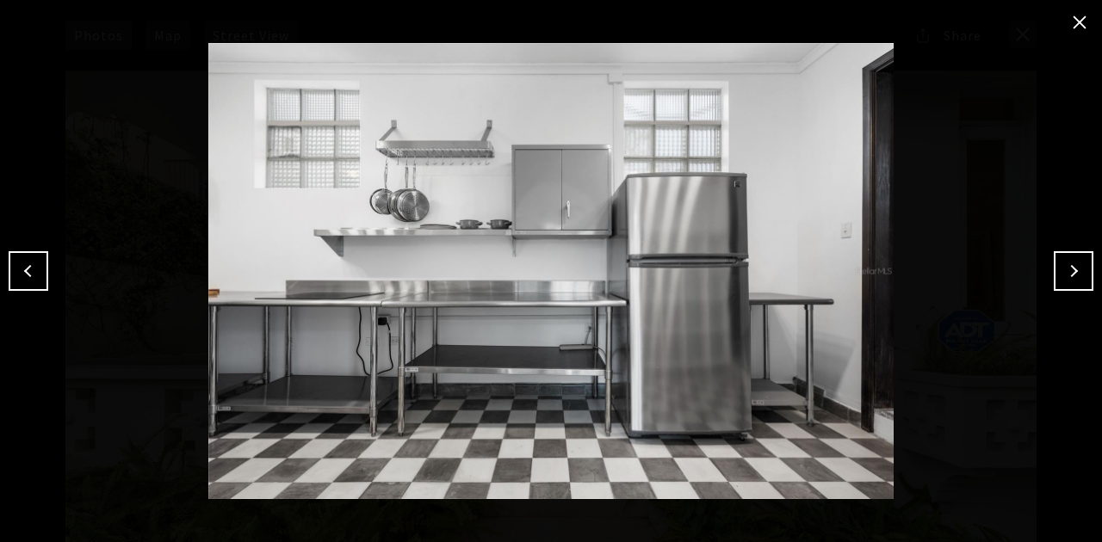
click at [1069, 268] on button "Next" at bounding box center [1074, 271] width 40 height 40
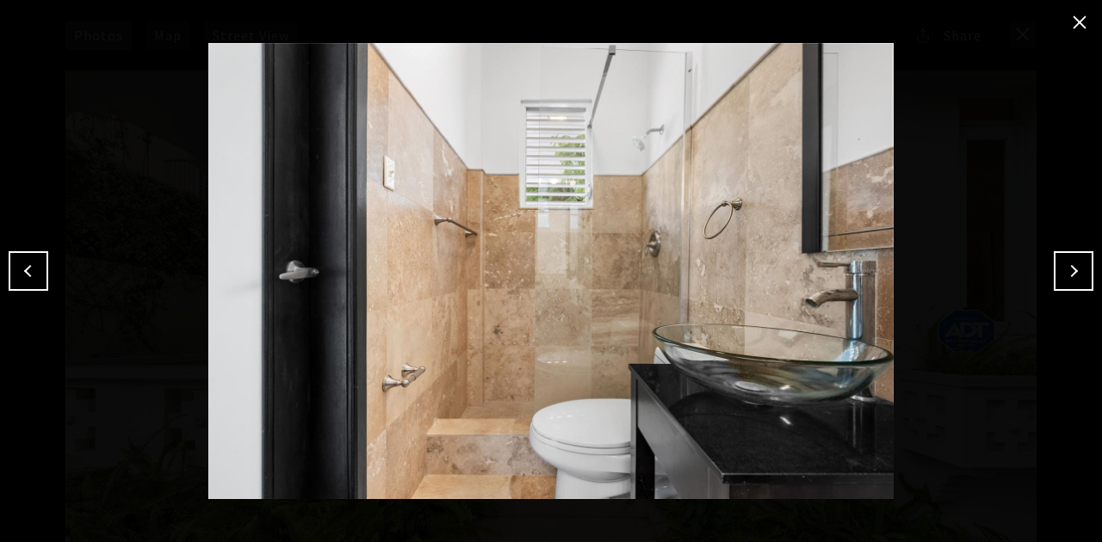
click at [1087, 275] on button "Next" at bounding box center [1074, 271] width 40 height 40
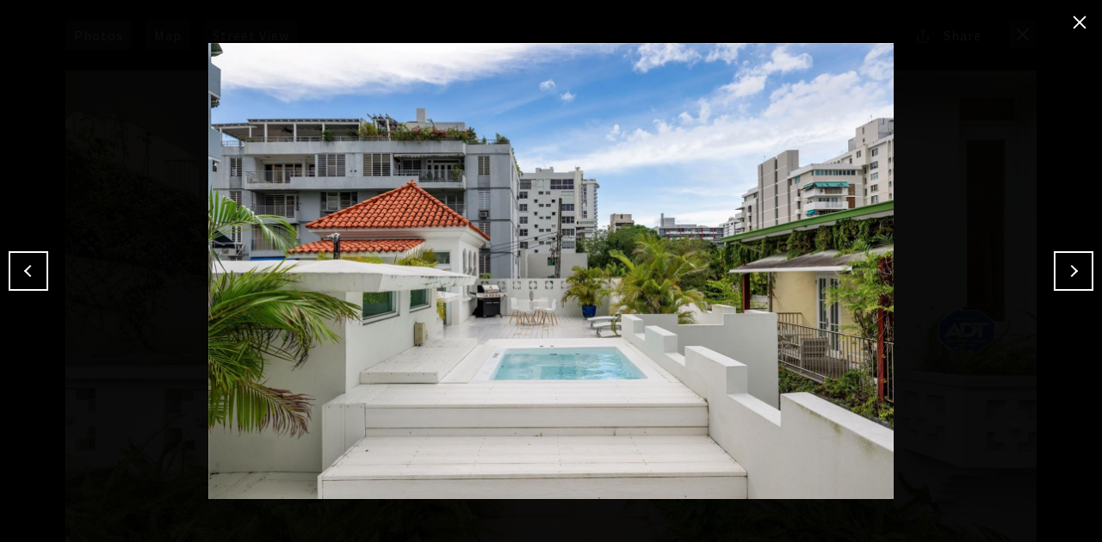
click at [1086, 272] on button "Next" at bounding box center [1074, 271] width 40 height 40
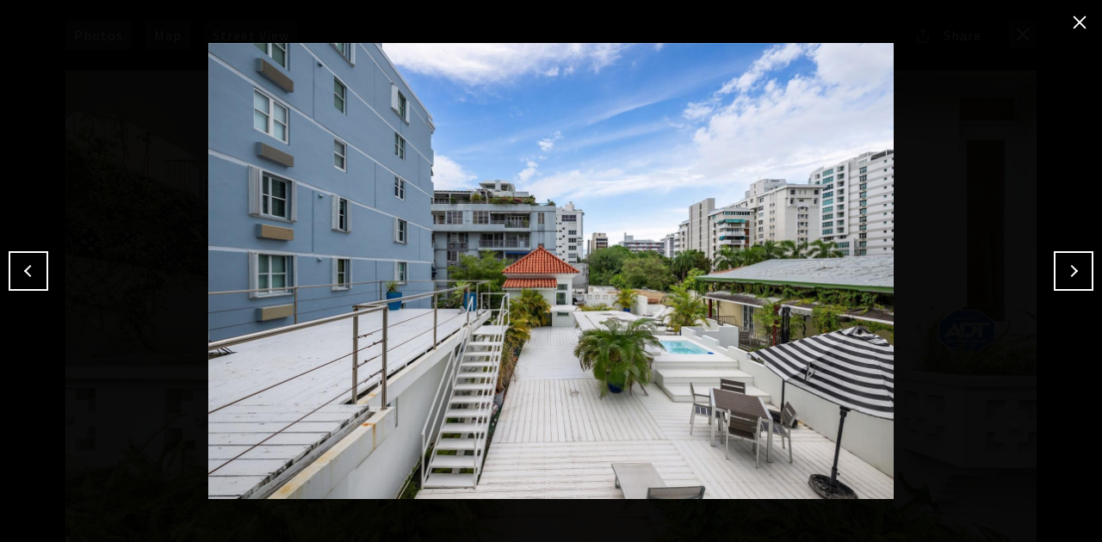
click at [1066, 263] on button "Next" at bounding box center [1074, 271] width 40 height 40
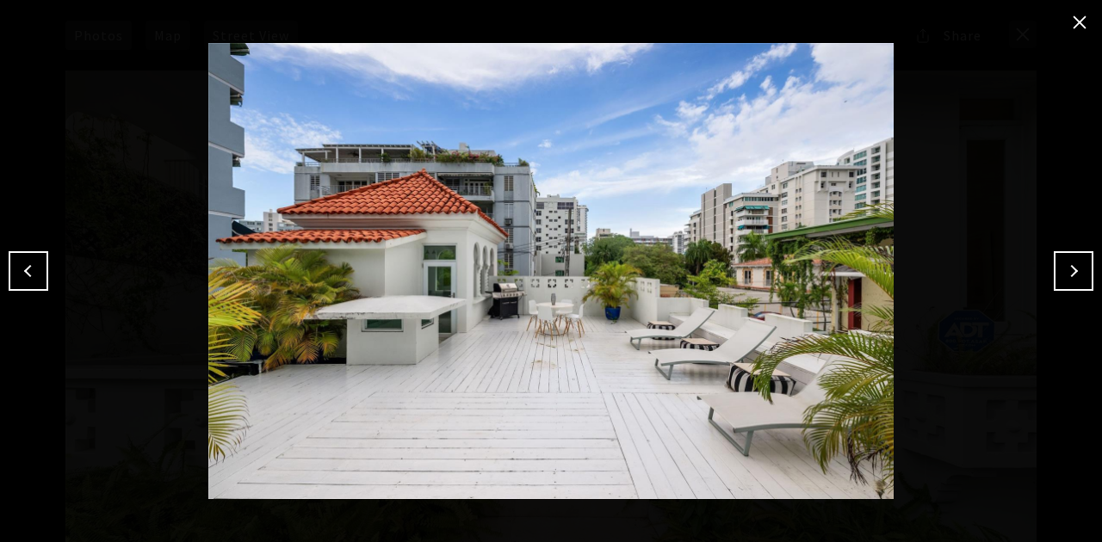
click at [1090, 275] on button "Next" at bounding box center [1074, 271] width 40 height 40
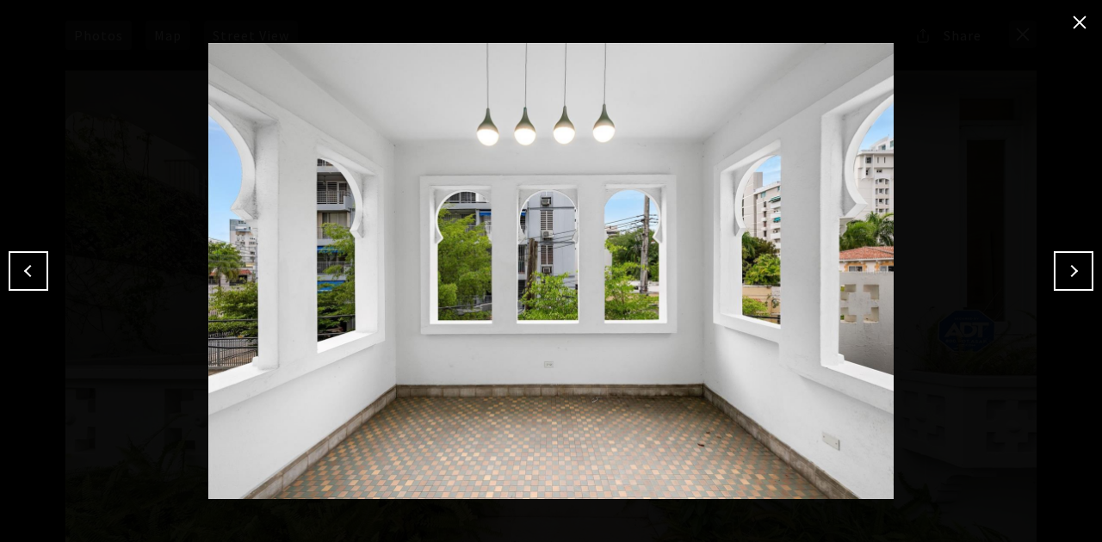
click at [1075, 265] on button "Next" at bounding box center [1074, 271] width 40 height 40
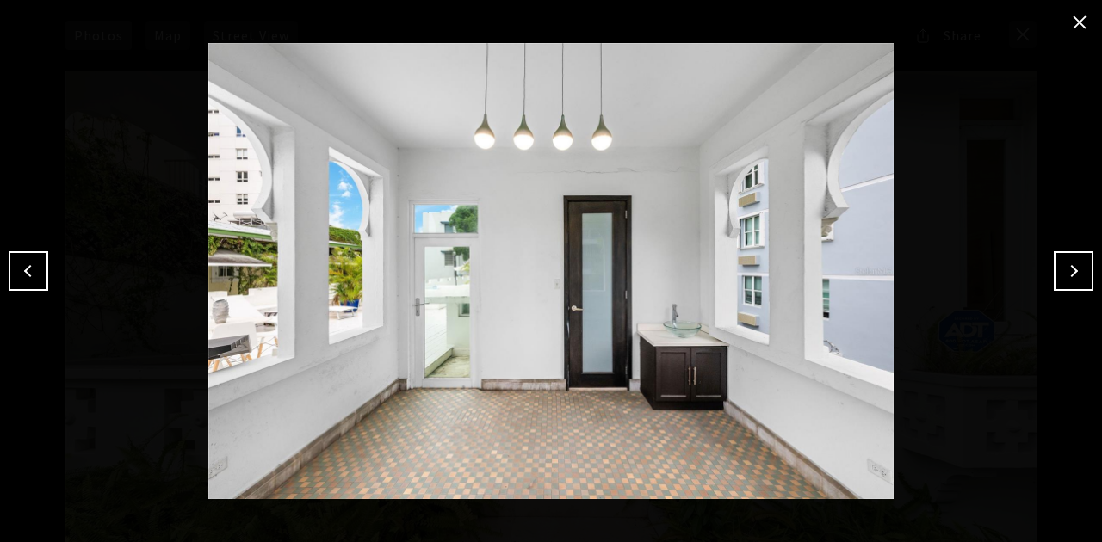
click at [1071, 275] on button "Next" at bounding box center [1074, 271] width 40 height 40
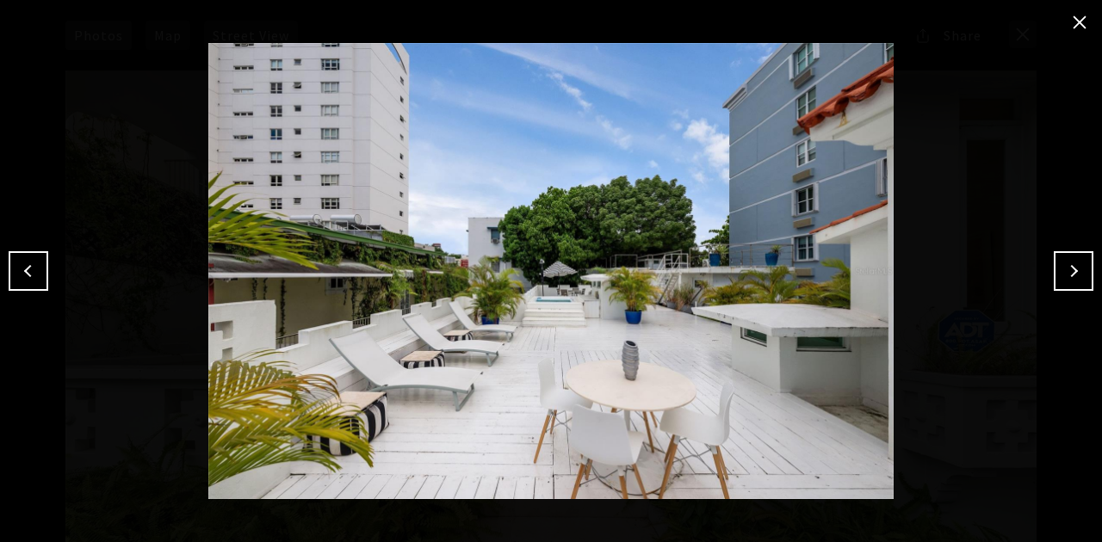
drag, startPoint x: 1079, startPoint y: 263, endPoint x: 940, endPoint y: 281, distance: 139.8
click at [1079, 263] on button "Next" at bounding box center [1074, 271] width 40 height 40
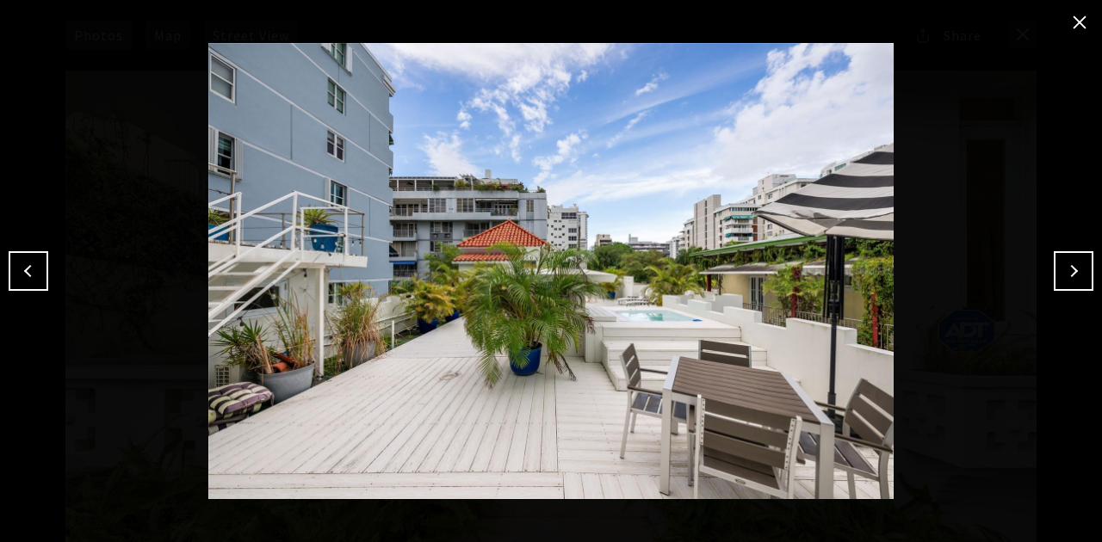
click at [1084, 278] on button "Next" at bounding box center [1074, 271] width 40 height 40
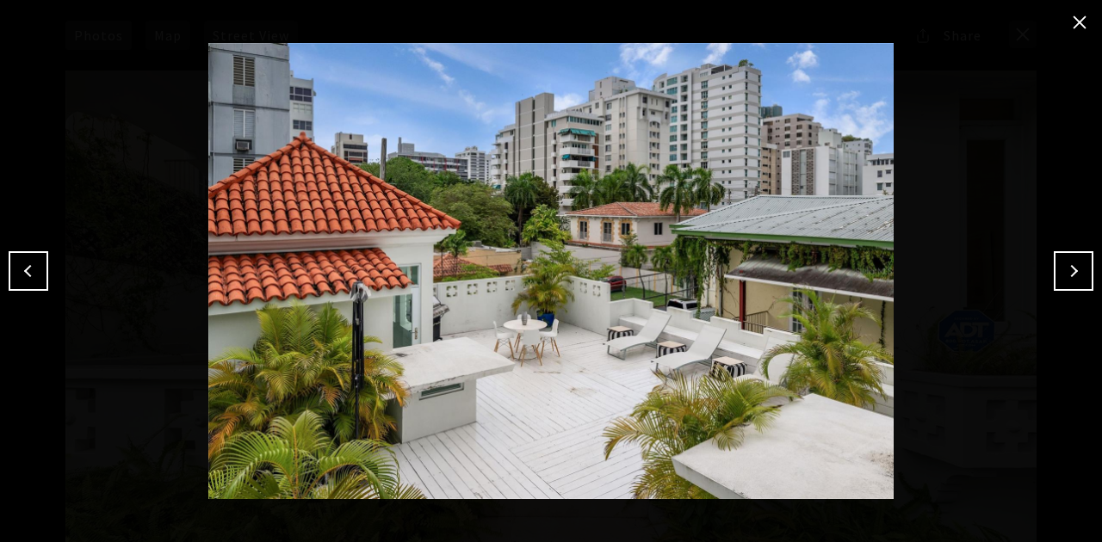
drag, startPoint x: 1074, startPoint y: 275, endPoint x: 1065, endPoint y: 275, distance: 9.5
click at [1074, 275] on button "Next" at bounding box center [1074, 271] width 40 height 40
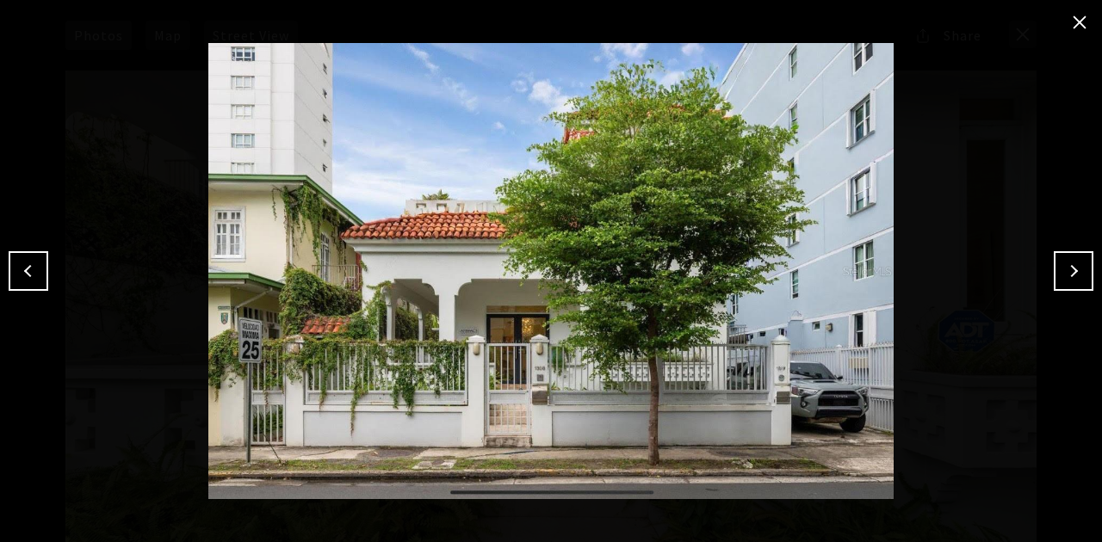
click at [1076, 279] on button "Next" at bounding box center [1074, 271] width 40 height 40
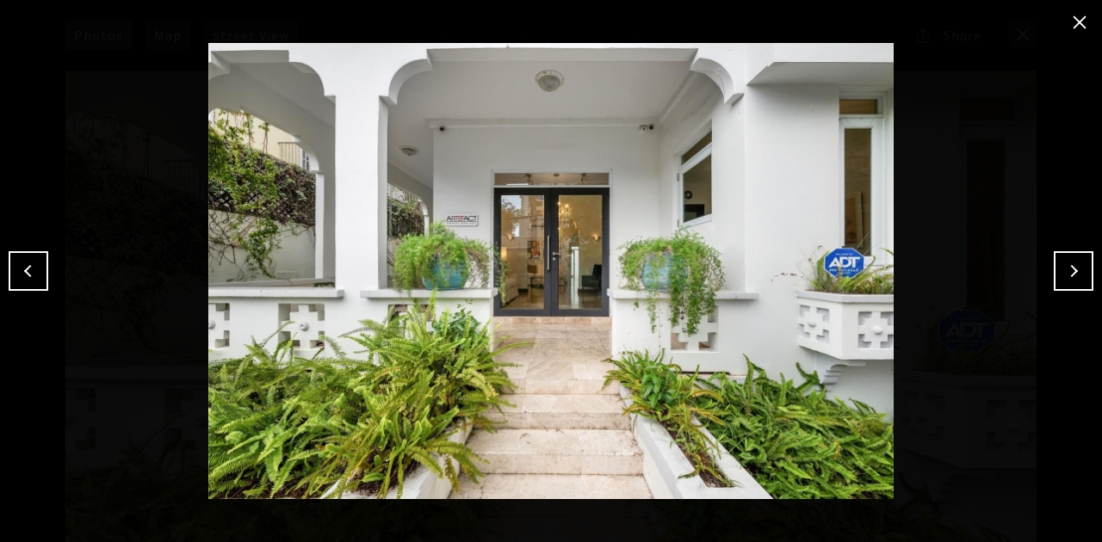
click at [1083, 24] on button "close modal" at bounding box center [1080, 23] width 28 height 28
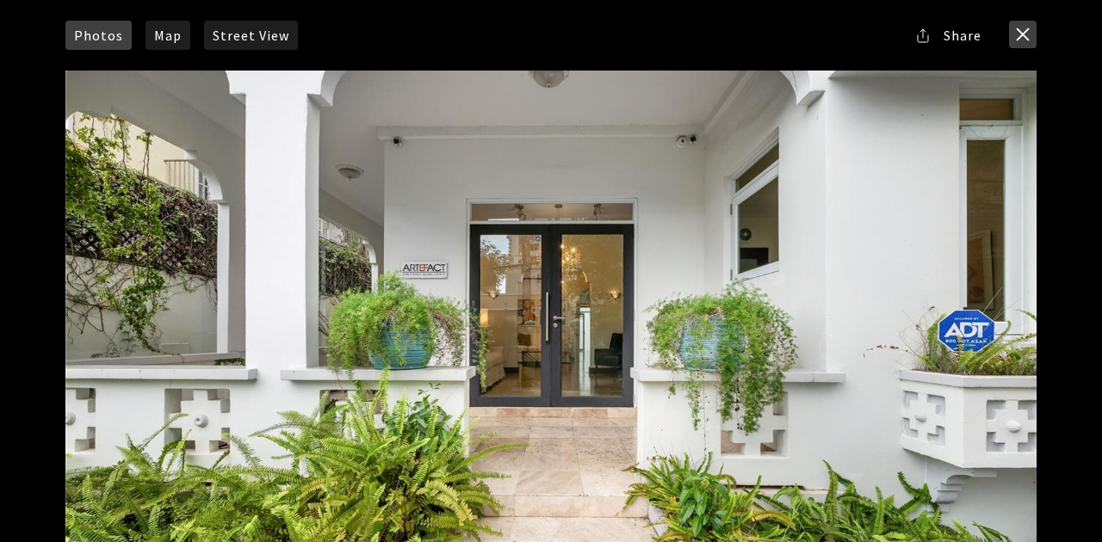
click at [1026, 31] on button "close modal" at bounding box center [1023, 35] width 28 height 28
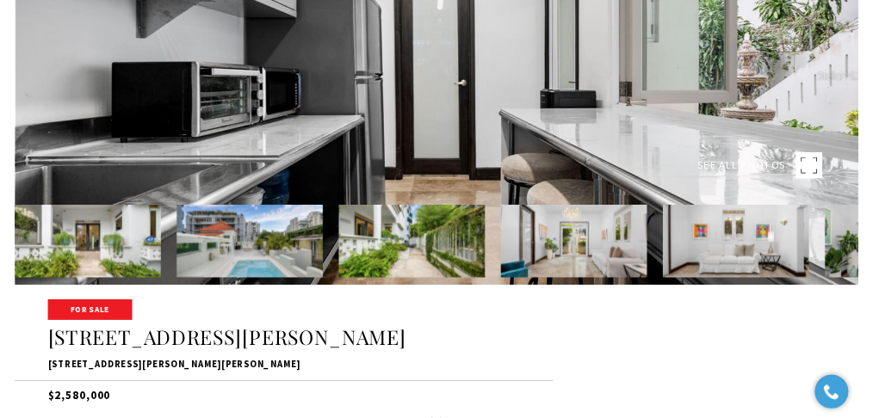
scroll to position [172, 0]
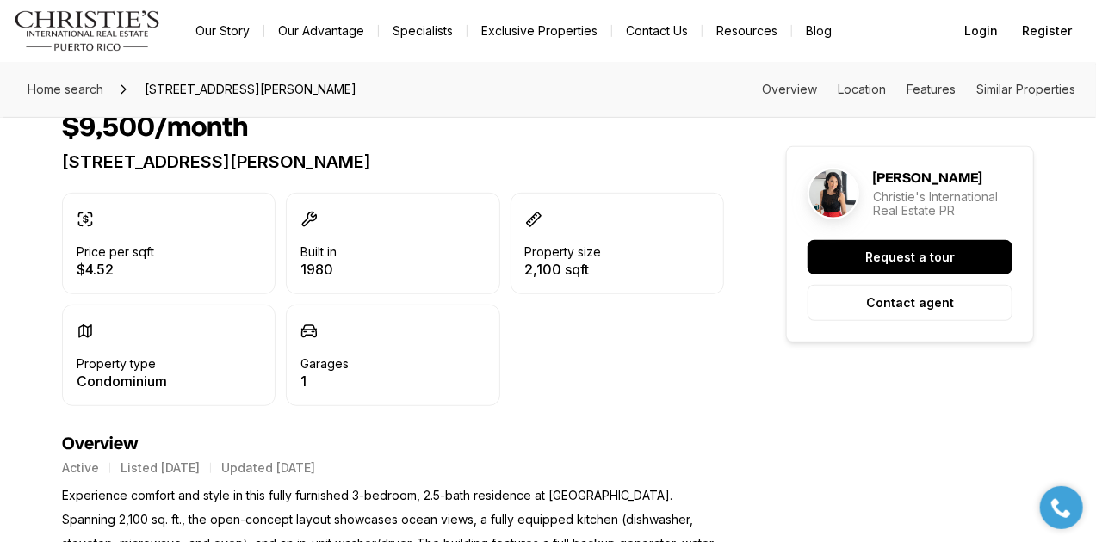
scroll to position [287, 0]
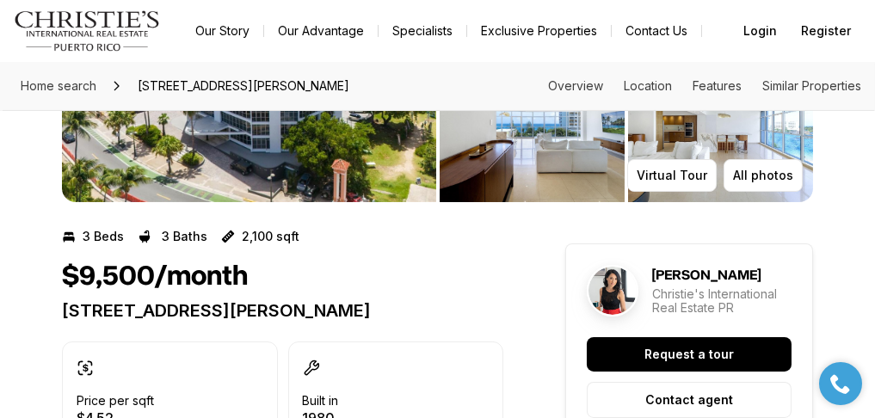
click at [430, 186] on div "$9,500/month" at bounding box center [283, 277] width 442 height 33
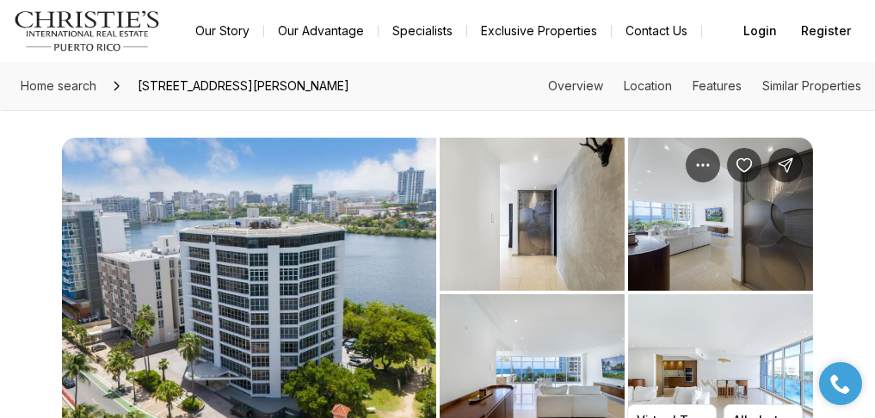
click at [356, 186] on img "View image gallery" at bounding box center [249, 293] width 374 height 310
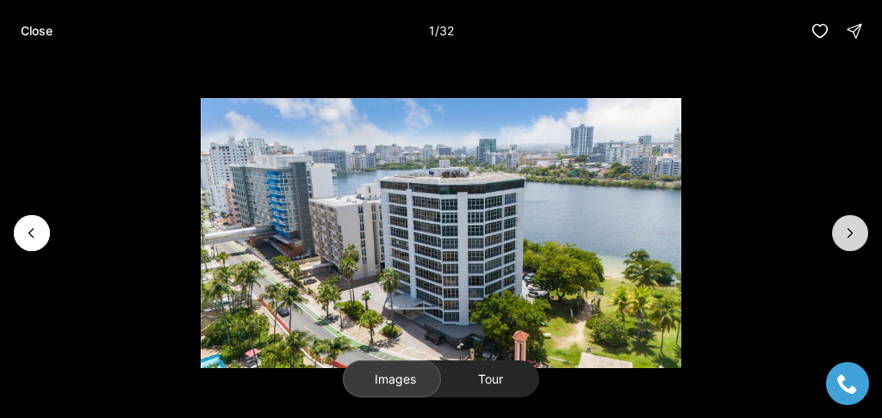
click at [430, 186] on icon "Next slide" at bounding box center [849, 233] width 17 height 17
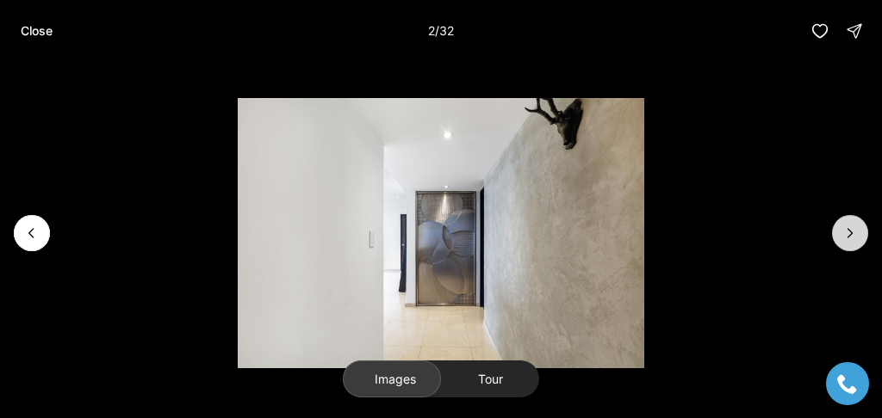
click at [430, 186] on button "Next slide" at bounding box center [850, 233] width 36 height 36
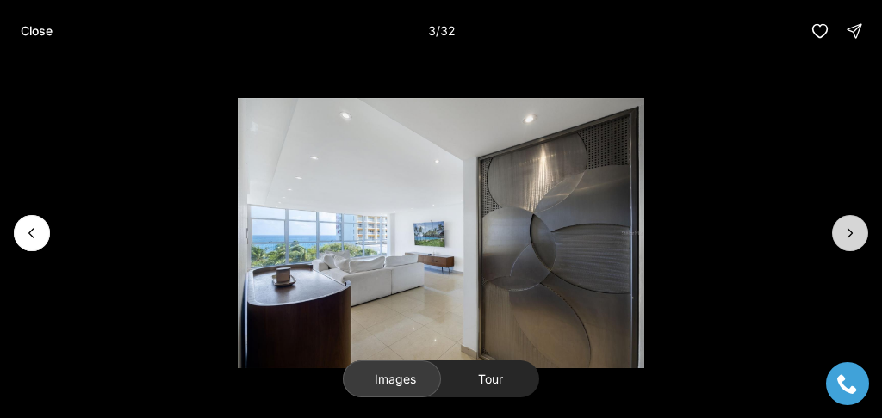
click at [430, 186] on icon "Next slide" at bounding box center [849, 233] width 17 height 17
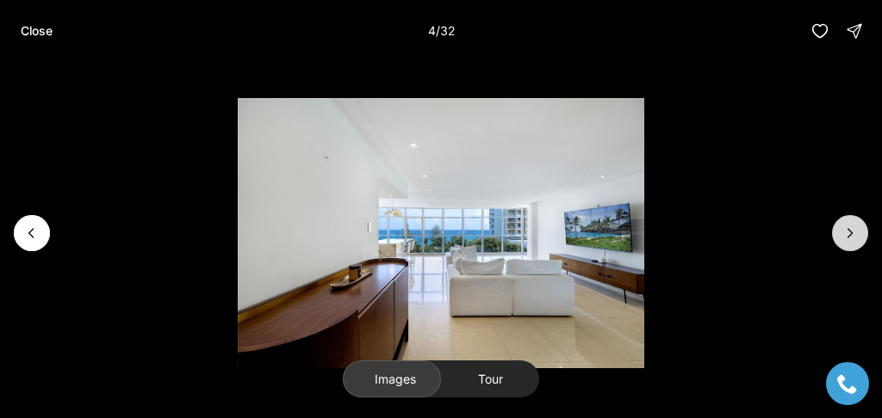
click at [430, 186] on icon "Next slide" at bounding box center [849, 233] width 17 height 17
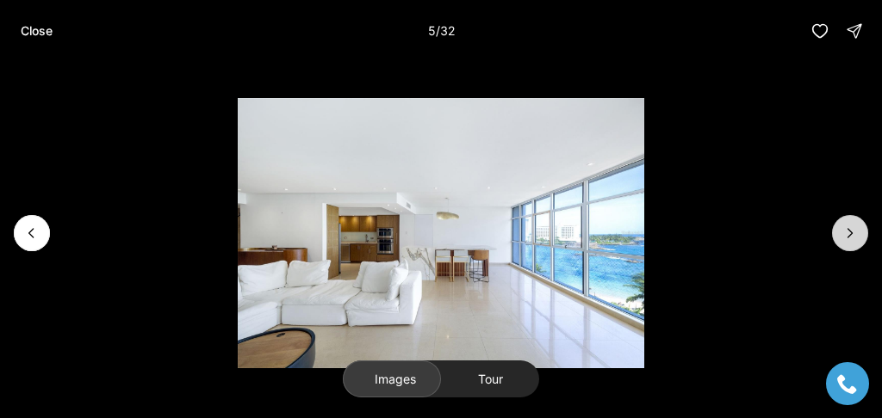
click at [430, 186] on icon "Next slide" at bounding box center [849, 233] width 17 height 17
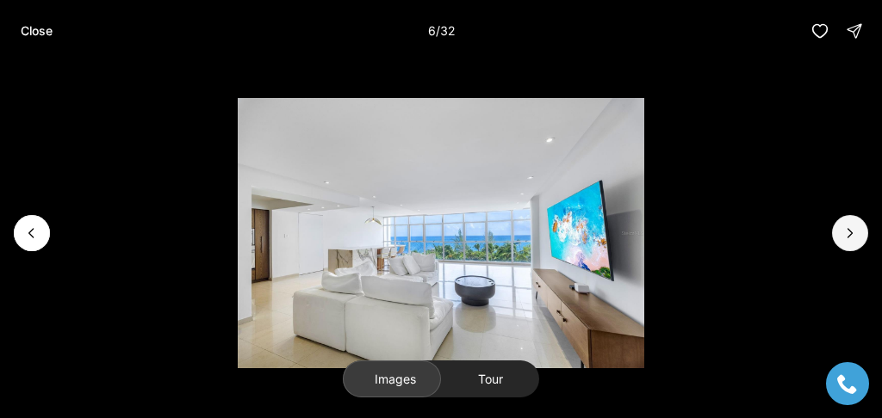
drag, startPoint x: 838, startPoint y: 230, endPoint x: 825, endPoint y: 230, distance: 13.8
click at [430, 186] on button "Next slide" at bounding box center [850, 233] width 36 height 36
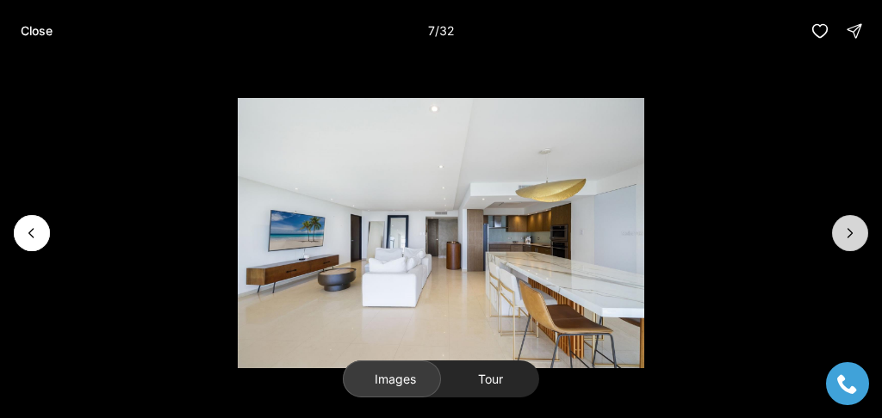
click at [430, 186] on button "Next slide" at bounding box center [850, 233] width 36 height 36
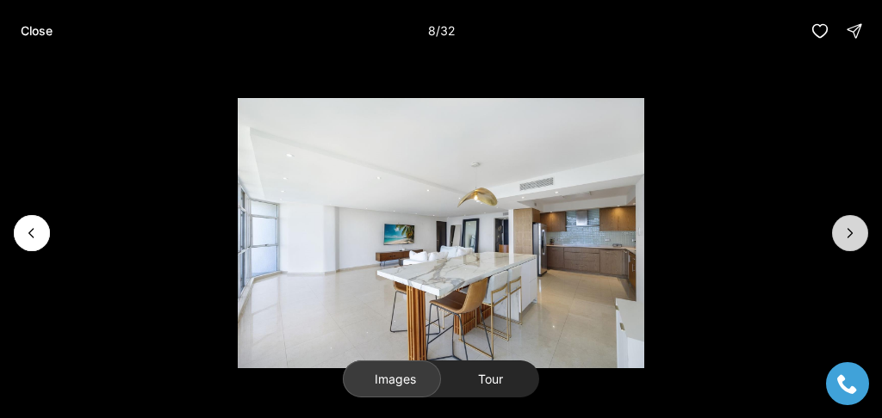
click at [430, 186] on icon "Next slide" at bounding box center [849, 233] width 17 height 17
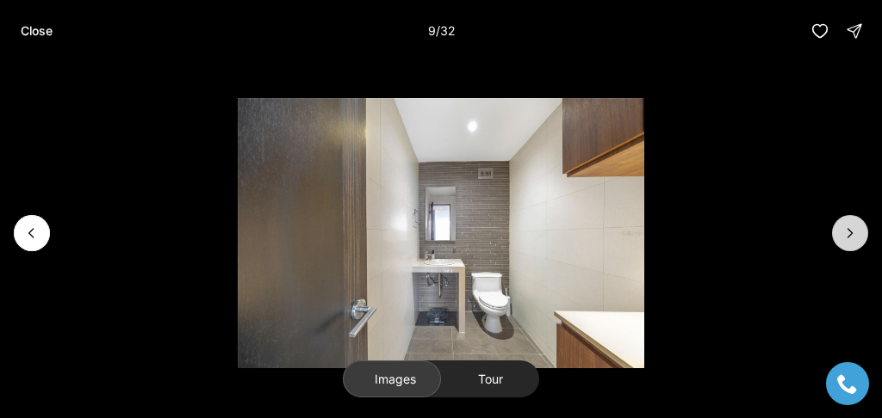
click at [430, 186] on button "Next slide" at bounding box center [850, 233] width 36 height 36
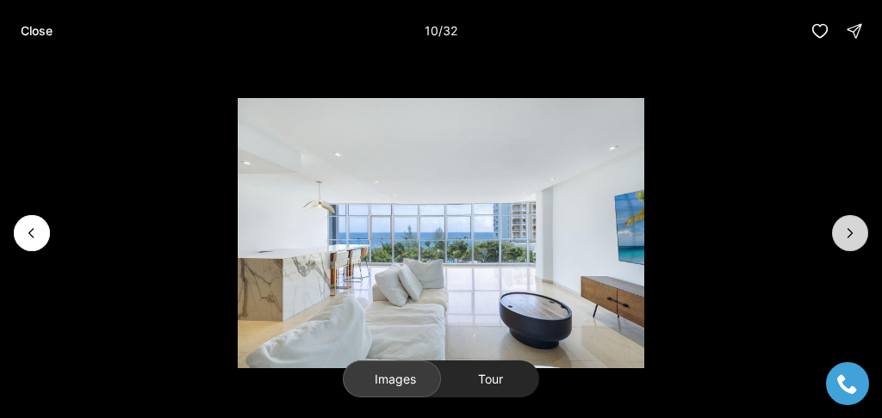
click at [430, 186] on icon "Next slide" at bounding box center [849, 233] width 17 height 17
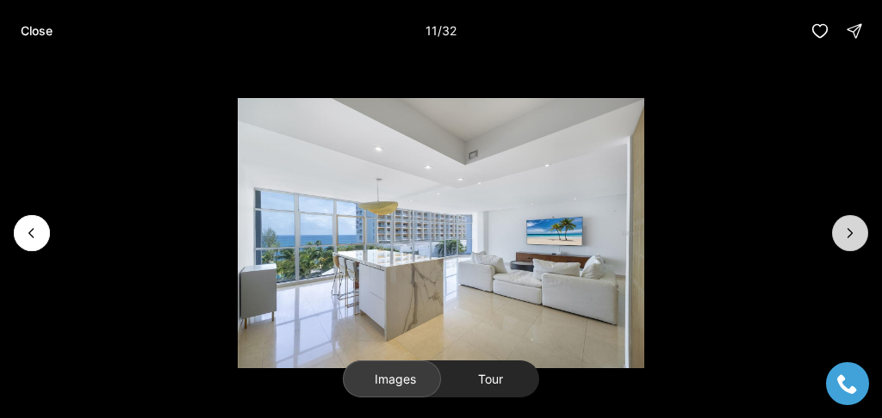
click at [430, 186] on icon "Next slide" at bounding box center [849, 233] width 17 height 17
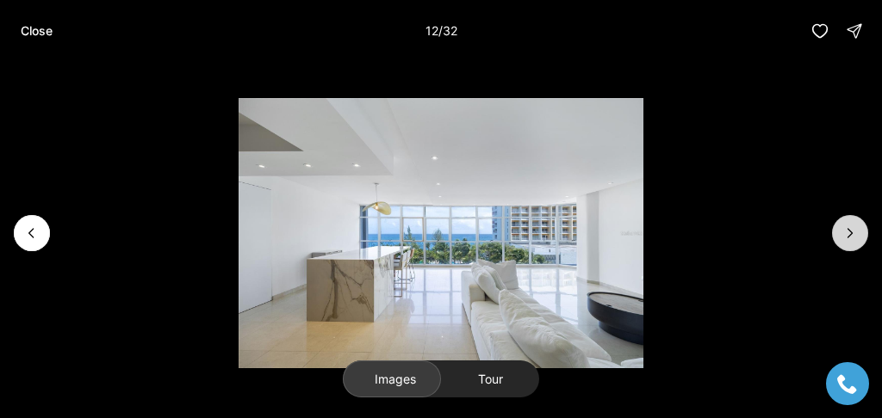
click at [430, 186] on icon "Next slide" at bounding box center [849, 233] width 17 height 17
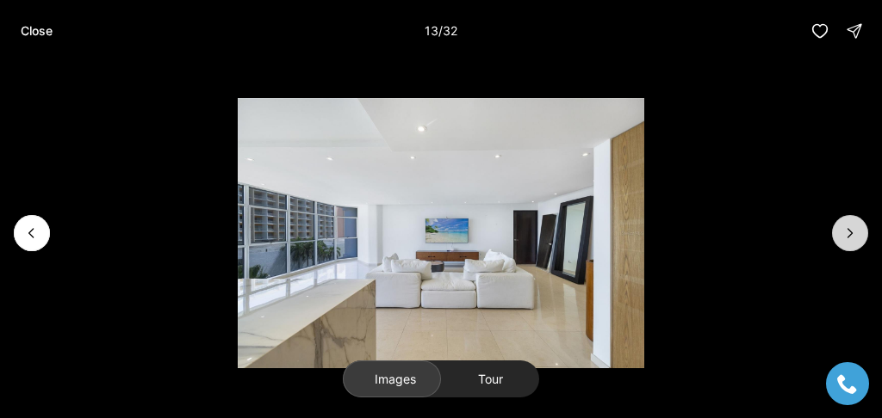
click at [430, 186] on button "Next slide" at bounding box center [850, 233] width 36 height 36
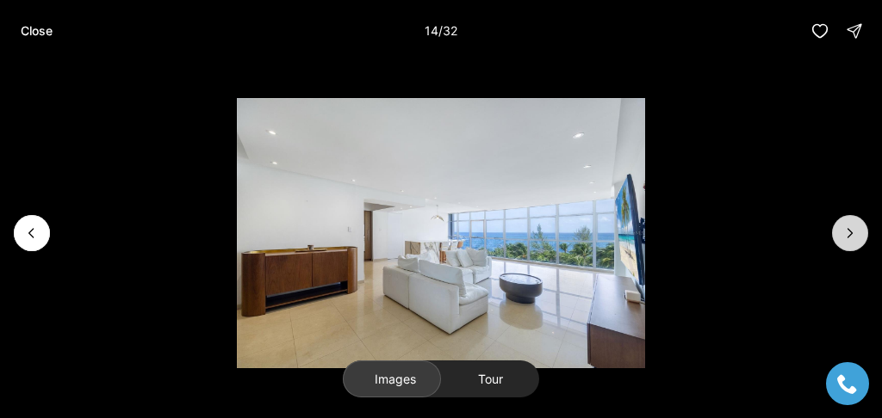
click at [430, 186] on icon "Next slide" at bounding box center [849, 233] width 17 height 17
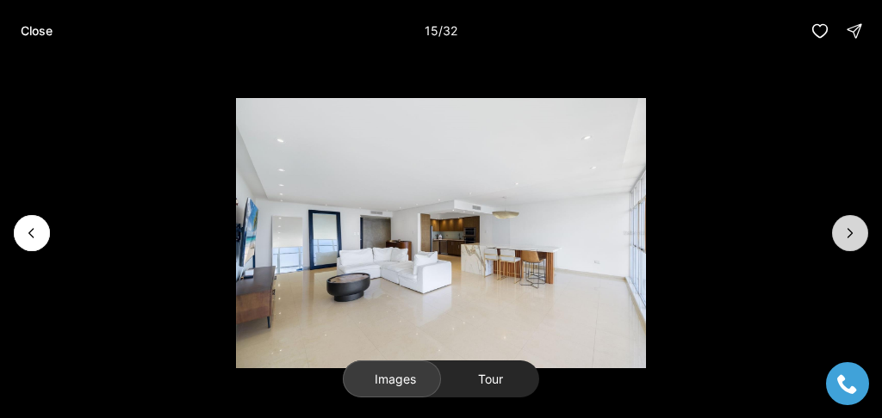
click at [430, 186] on button "Next slide" at bounding box center [850, 233] width 36 height 36
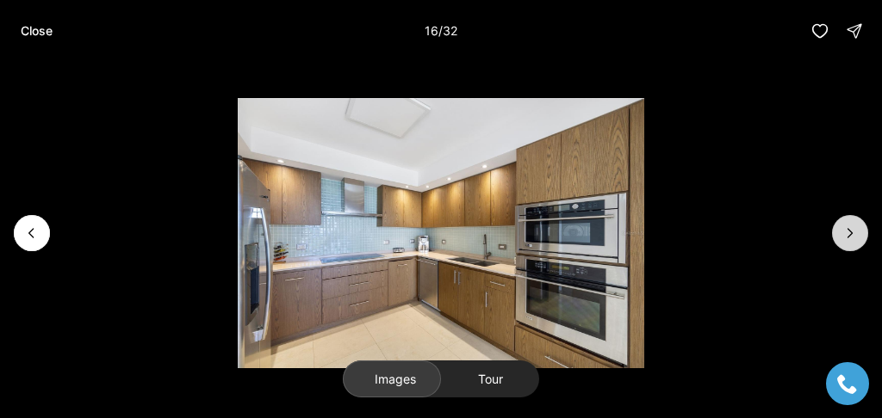
drag, startPoint x: 858, startPoint y: 226, endPoint x: 844, endPoint y: 226, distance: 13.8
click at [430, 186] on icon "Next slide" at bounding box center [849, 233] width 17 height 17
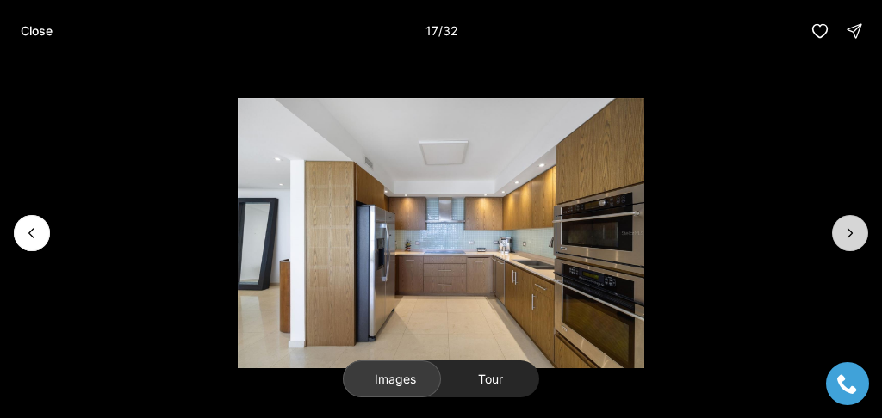
click at [430, 186] on icon "Next slide" at bounding box center [850, 233] width 4 height 9
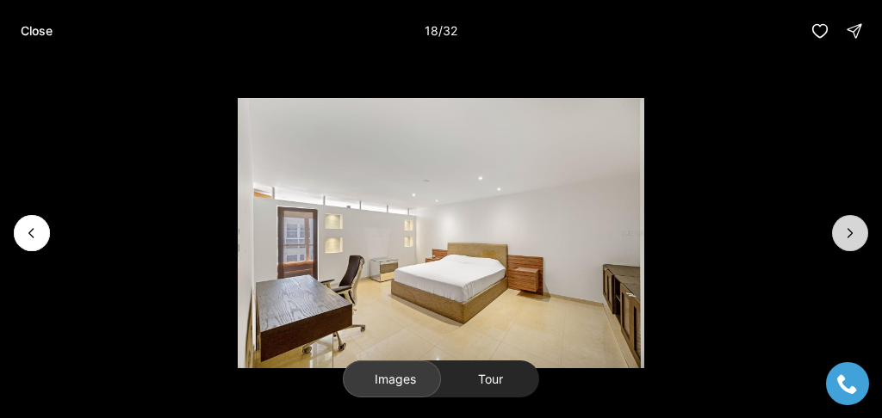
click at [430, 186] on icon "Next slide" at bounding box center [849, 233] width 17 height 17
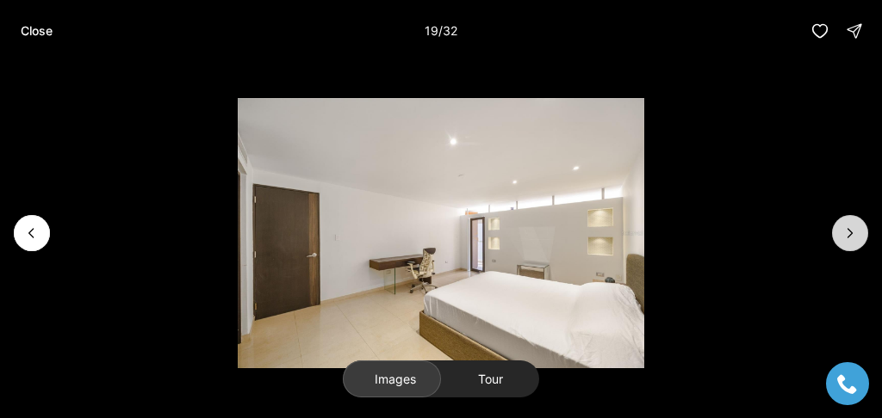
click at [430, 186] on icon "Next slide" at bounding box center [849, 233] width 17 height 17
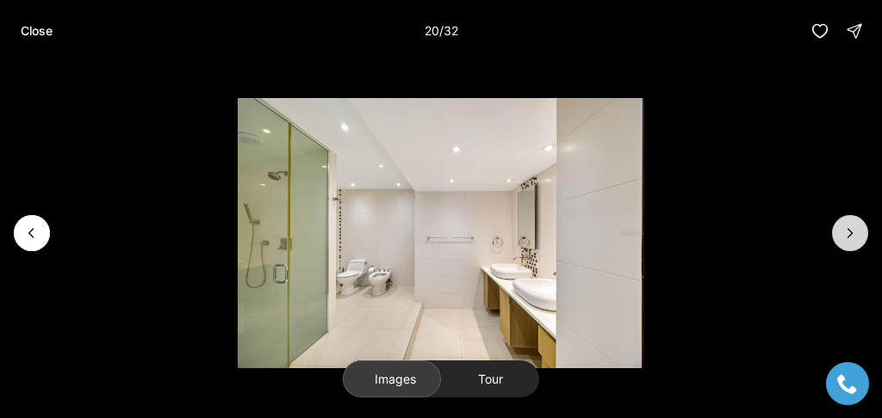
click at [430, 186] on icon "Next slide" at bounding box center [849, 233] width 17 height 17
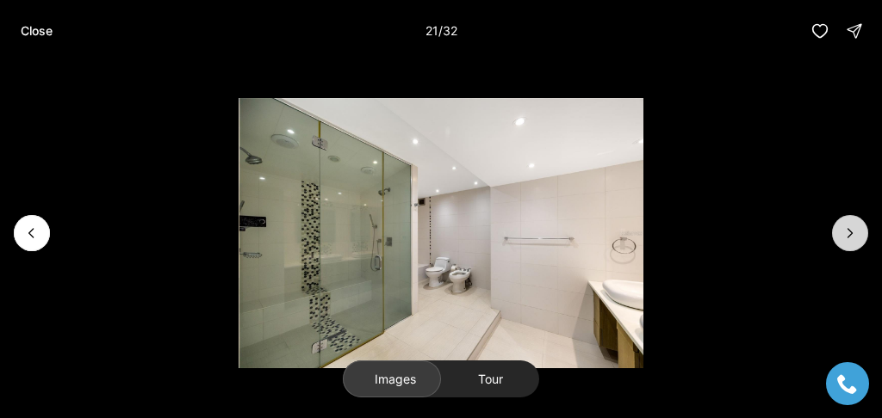
drag, startPoint x: 842, startPoint y: 230, endPoint x: 838, endPoint y: 242, distance: 12.8
click at [430, 186] on icon "Next slide" at bounding box center [849, 233] width 17 height 17
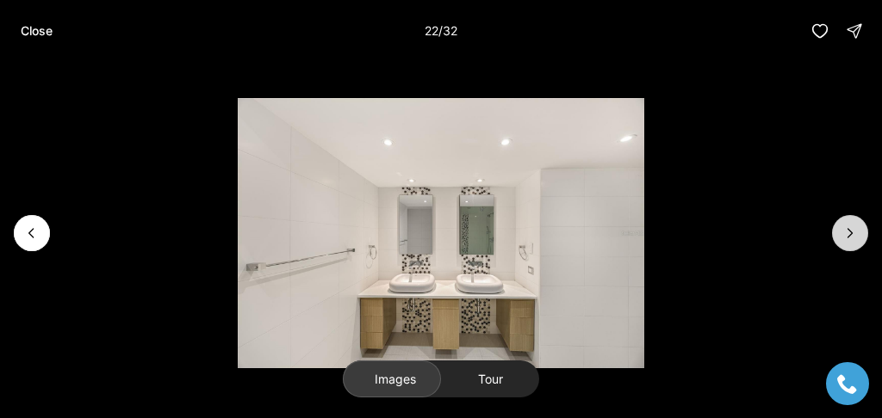
click at [430, 186] on icon "Next slide" at bounding box center [849, 233] width 17 height 17
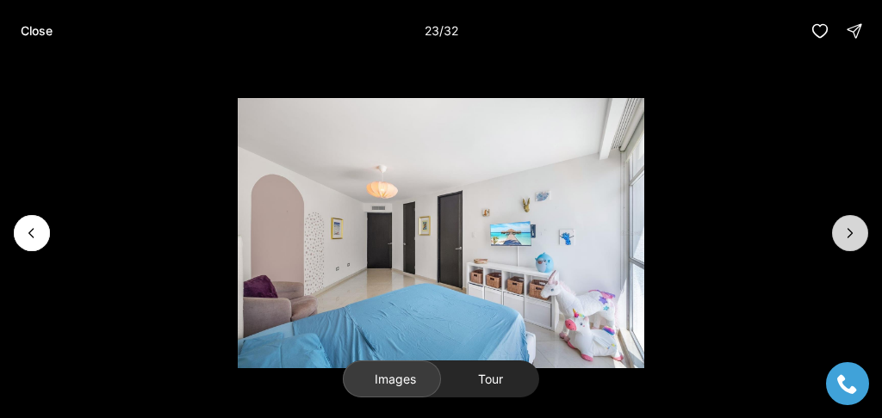
click at [430, 186] on icon "Next slide" at bounding box center [849, 233] width 17 height 17
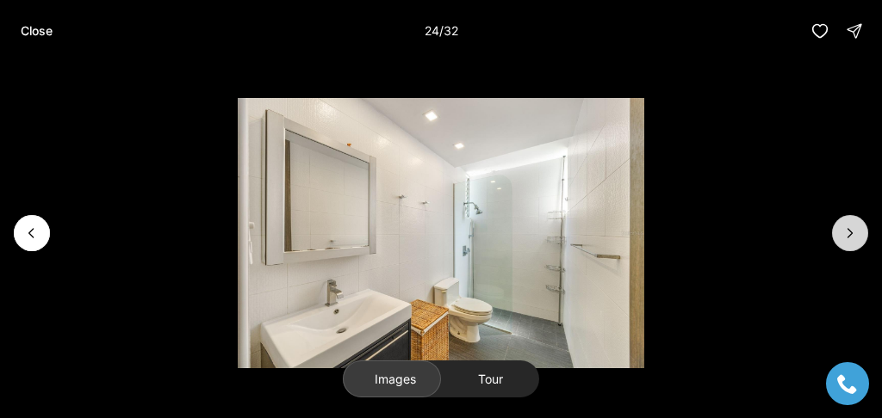
click at [430, 186] on button "Next slide" at bounding box center [850, 233] width 36 height 36
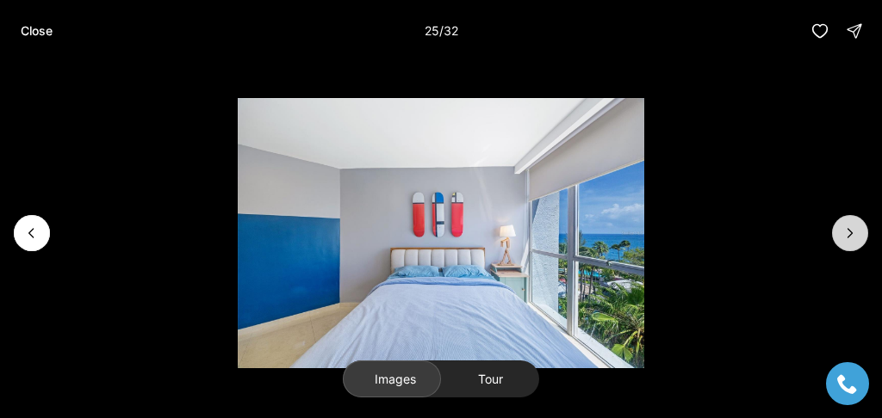
click at [430, 186] on icon "Next slide" at bounding box center [849, 233] width 17 height 17
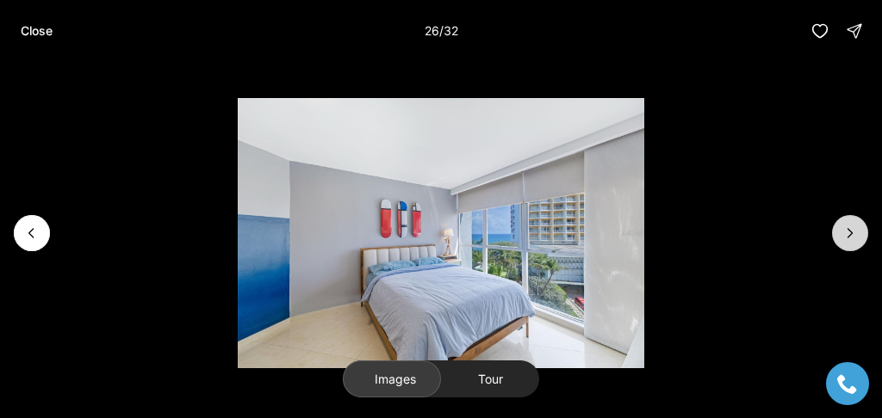
click at [430, 186] on button "Next slide" at bounding box center [850, 233] width 36 height 36
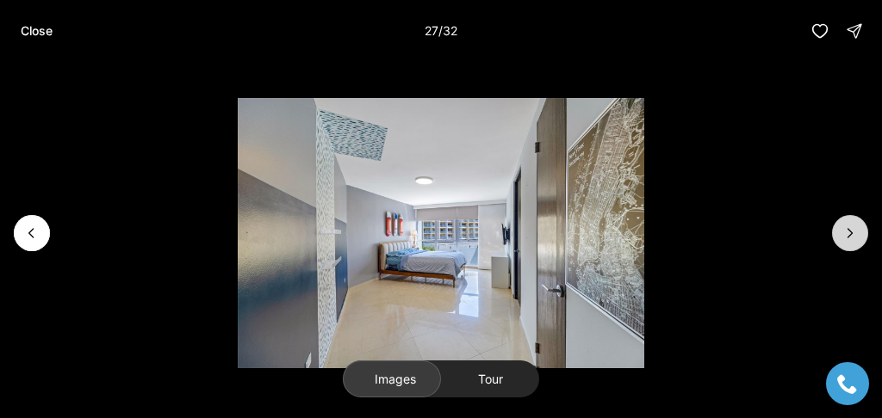
click at [430, 186] on button "Next slide" at bounding box center [850, 233] width 36 height 36
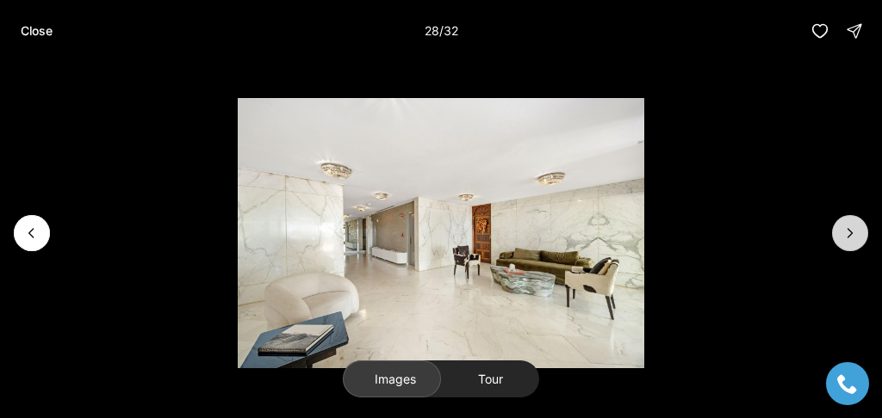
drag, startPoint x: 588, startPoint y: 195, endPoint x: 863, endPoint y: 240, distance: 279.1
click at [430, 186] on button "Next slide" at bounding box center [850, 233] width 36 height 36
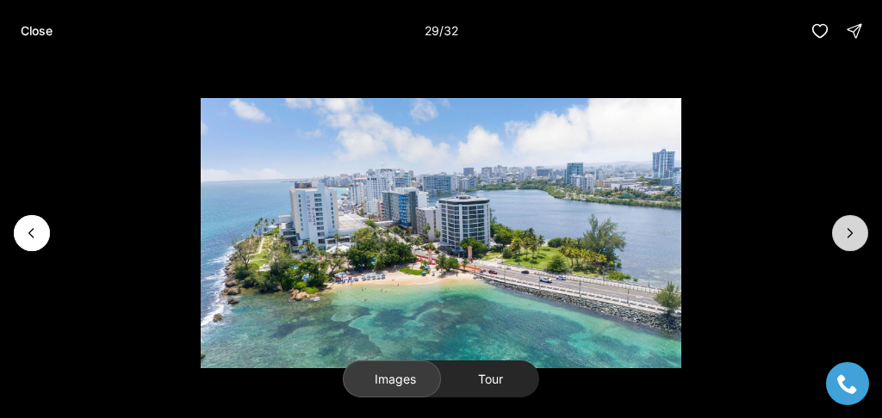
click at [430, 186] on icon "Next slide" at bounding box center [849, 233] width 17 height 17
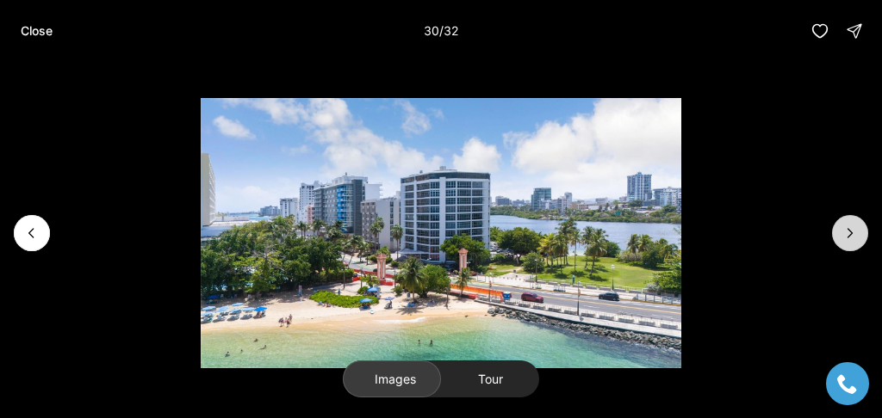
click at [430, 186] on button "Next slide" at bounding box center [850, 233] width 36 height 36
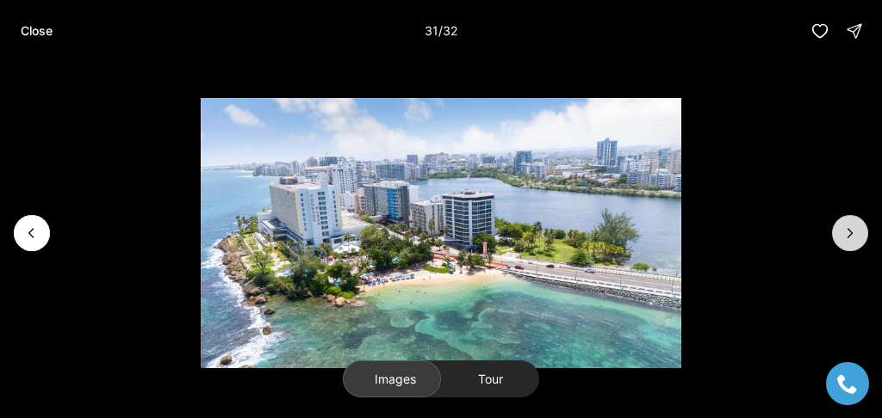
click at [430, 186] on button "Next slide" at bounding box center [850, 233] width 36 height 36
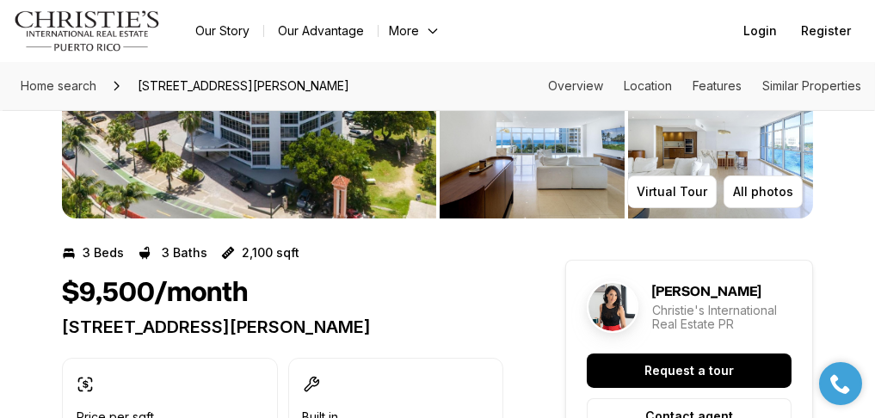
scroll to position [57, 0]
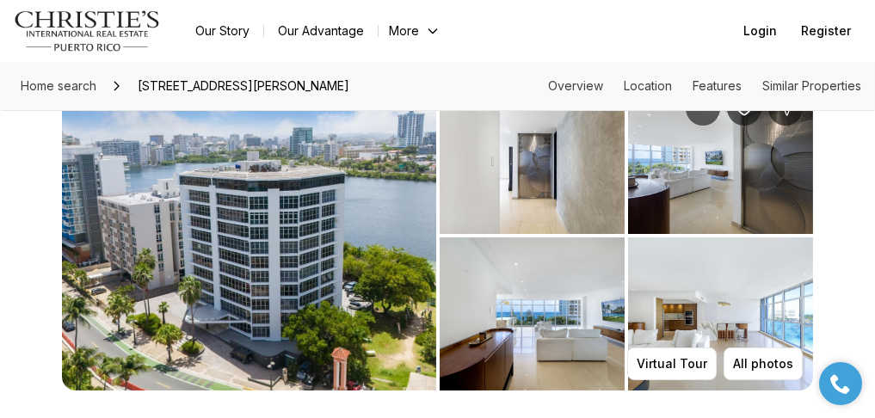
click at [317, 230] on img "View image gallery" at bounding box center [249, 236] width 374 height 310
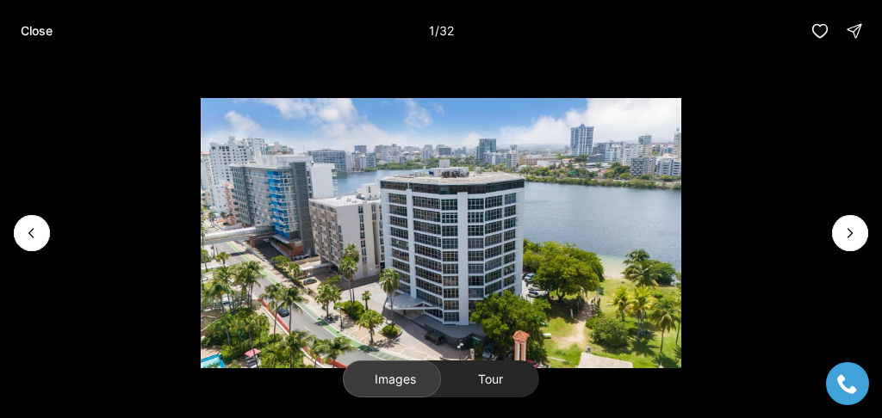
drag, startPoint x: 34, startPoint y: 26, endPoint x: 129, endPoint y: 42, distance: 96.1
click at [34, 26] on p "Close" at bounding box center [37, 31] width 32 height 14
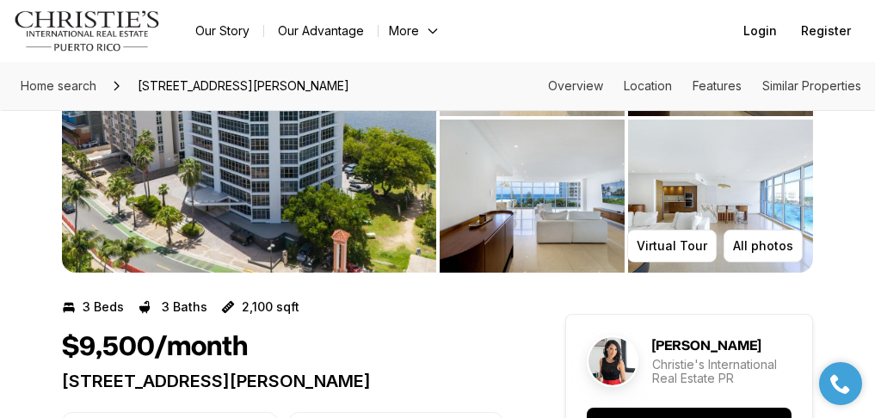
scroll to position [172, 0]
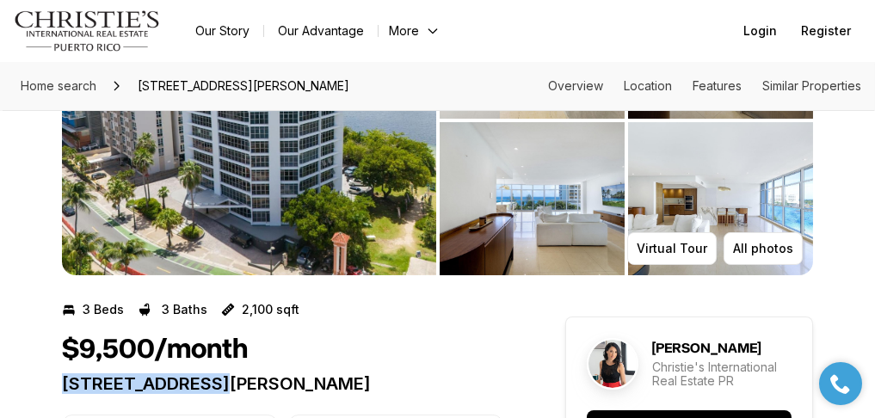
drag, startPoint x: 61, startPoint y: 392, endPoint x: 227, endPoint y: 398, distance: 166.3
click at [262, 394] on p "[STREET_ADDRESS][PERSON_NAME]" at bounding box center [283, 384] width 442 height 21
drag, startPoint x: 257, startPoint y: 393, endPoint x: 53, endPoint y: 387, distance: 205.0
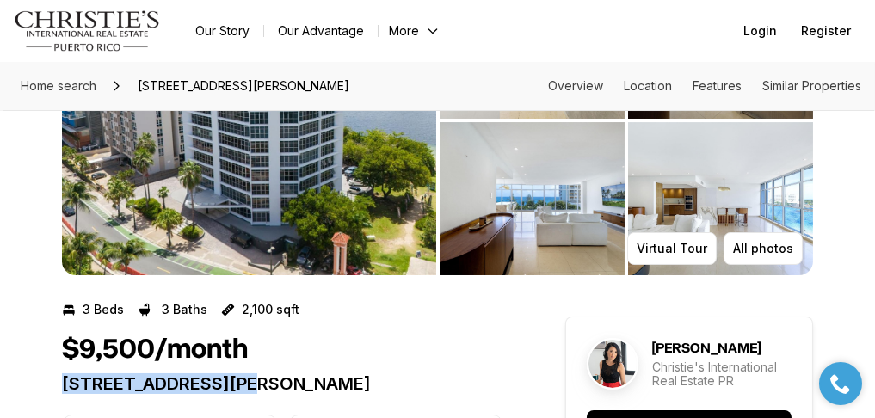
click at [87, 388] on p "[STREET_ADDRESS][PERSON_NAME]" at bounding box center [283, 384] width 442 height 21
drag, startPoint x: 63, startPoint y: 389, endPoint x: 257, endPoint y: 398, distance: 194.7
click at [257, 394] on p "[STREET_ADDRESS][PERSON_NAME]" at bounding box center [283, 384] width 442 height 21
